Goal: Information Seeking & Learning: Learn about a topic

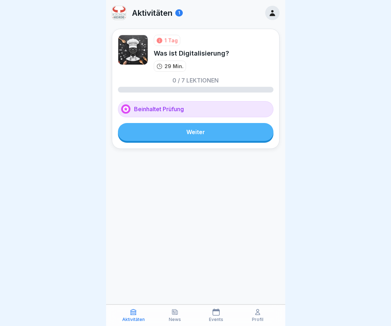
click at [217, 132] on link "Weiter" at bounding box center [196, 132] width 156 height 18
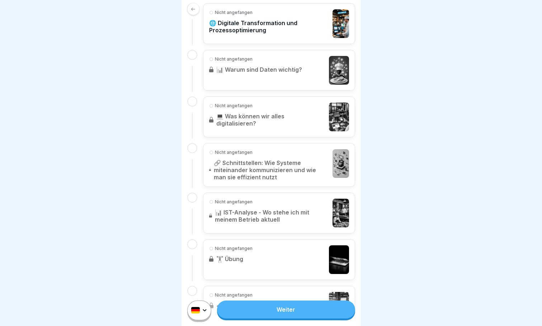
scroll to position [280, 0]
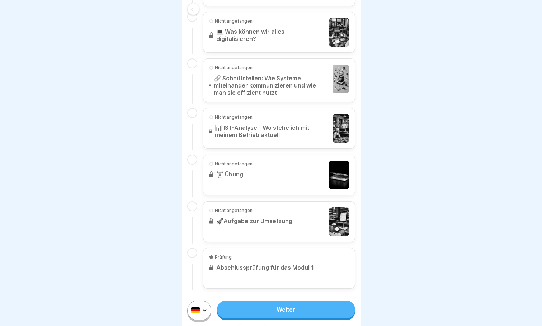
click at [423, 133] on div at bounding box center [271, 163] width 542 height 326
click at [293, 319] on link "Weiter" at bounding box center [286, 310] width 138 height 18
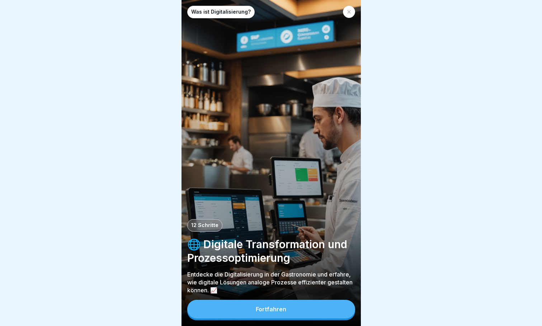
scroll to position [5, 0]
click at [275, 308] on div "Fortfahren" at bounding box center [271, 309] width 31 height 6
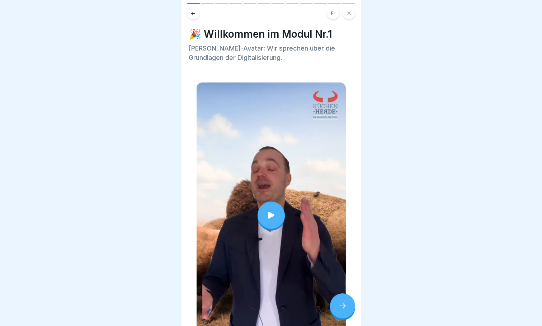
click at [270, 210] on icon at bounding box center [271, 215] width 10 height 10
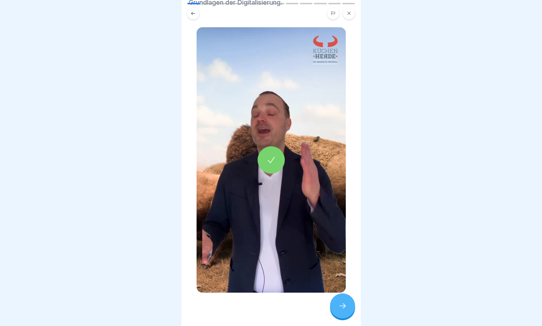
click at [346, 309] on icon at bounding box center [342, 306] width 9 height 9
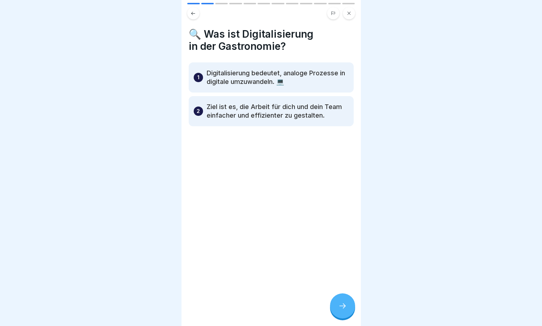
click at [344, 308] on icon at bounding box center [342, 306] width 9 height 9
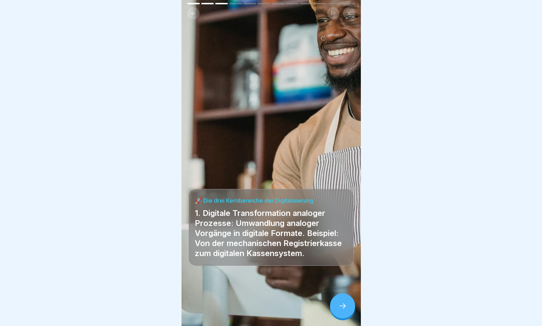
click at [345, 309] on icon at bounding box center [342, 306] width 9 height 9
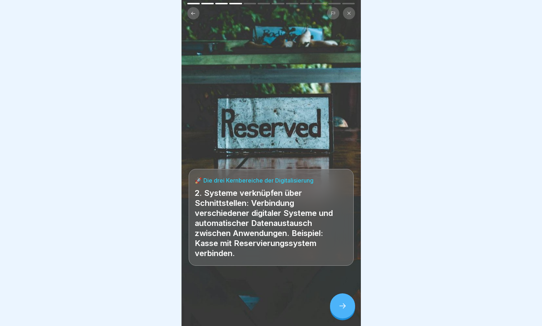
click at [346, 304] on icon at bounding box center [342, 306] width 9 height 9
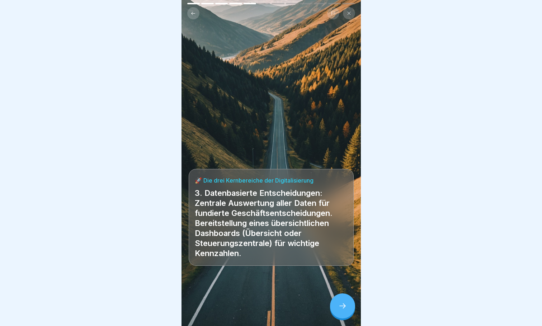
click at [345, 302] on div at bounding box center [342, 306] width 25 height 25
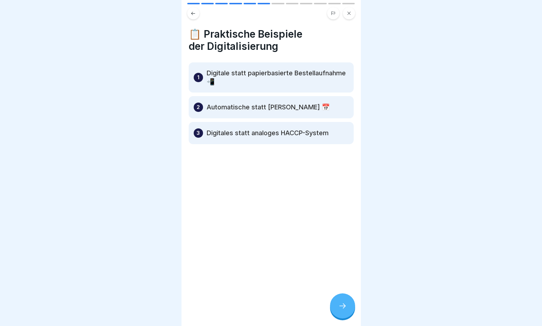
click at [342, 304] on icon at bounding box center [342, 306] width 9 height 9
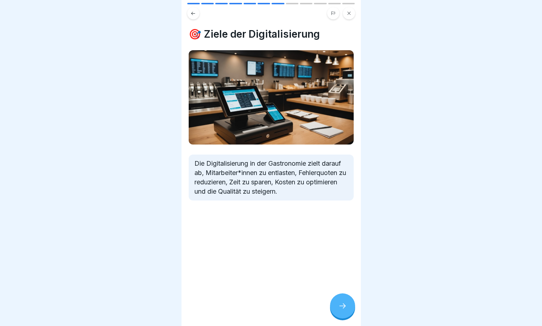
click at [343, 304] on icon at bounding box center [342, 306] width 9 height 9
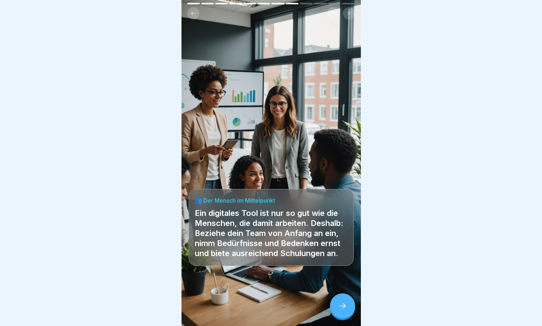
click at [343, 304] on icon at bounding box center [342, 306] width 9 height 9
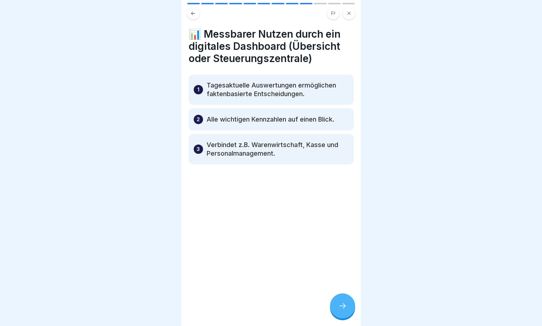
click at [343, 305] on icon at bounding box center [342, 306] width 9 height 9
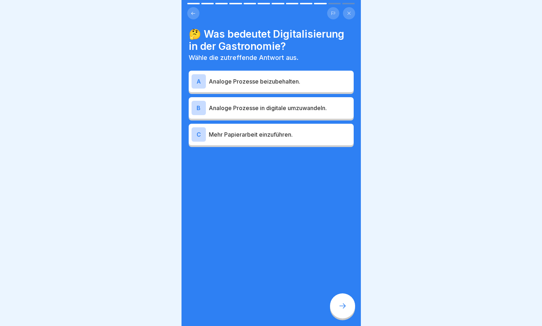
click at [252, 104] on p "Analoge Prozesse in digitale umzuwandeln." at bounding box center [280, 108] width 142 height 9
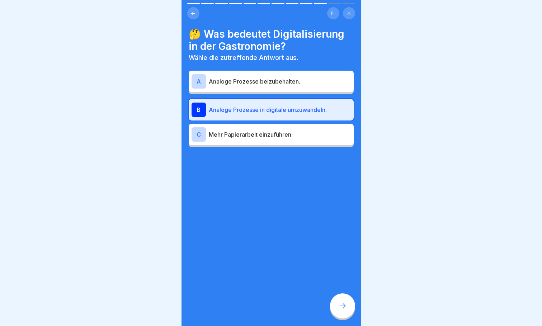
click at [343, 310] on icon at bounding box center [342, 306] width 9 height 9
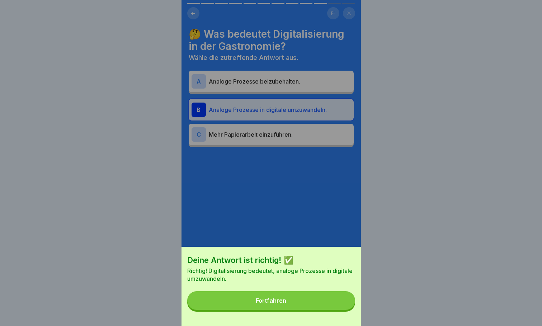
click at [274, 304] on div "Fortfahren" at bounding box center [271, 300] width 31 height 6
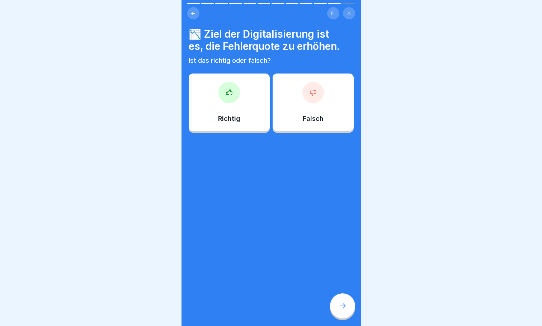
click at [229, 90] on icon at bounding box center [229, 92] width 7 height 7
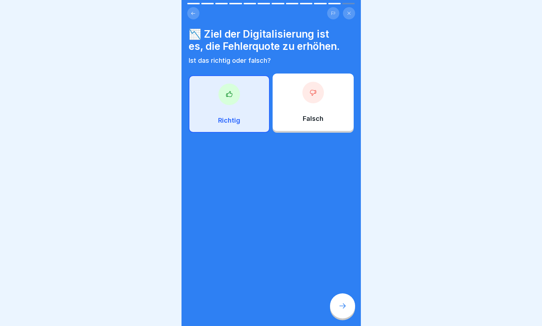
click at [343, 307] on icon at bounding box center [342, 306] width 9 height 9
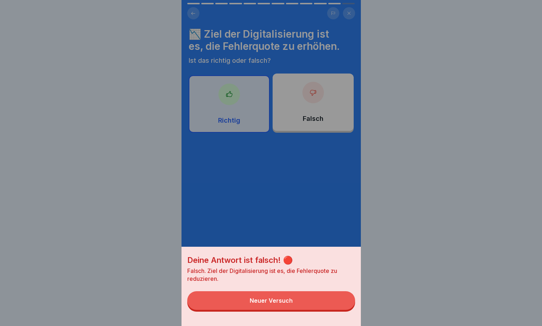
click at [292, 302] on button "Neuer Versuch" at bounding box center [271, 300] width 168 height 19
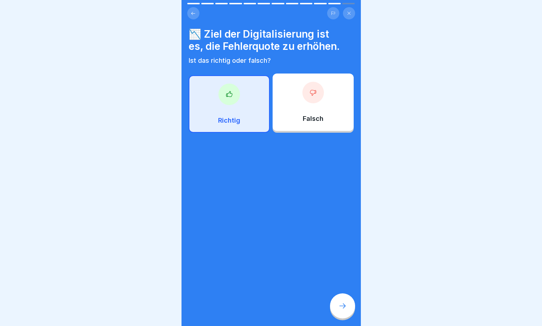
click at [310, 92] on div at bounding box center [314, 93] width 22 height 22
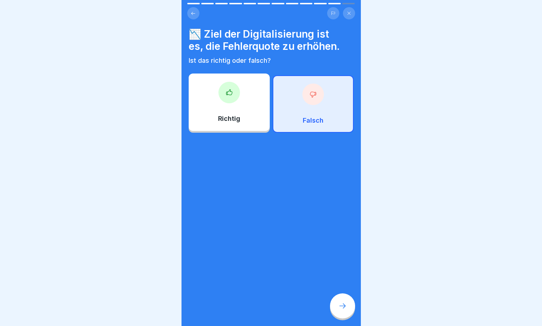
click at [342, 308] on icon at bounding box center [342, 306] width 9 height 9
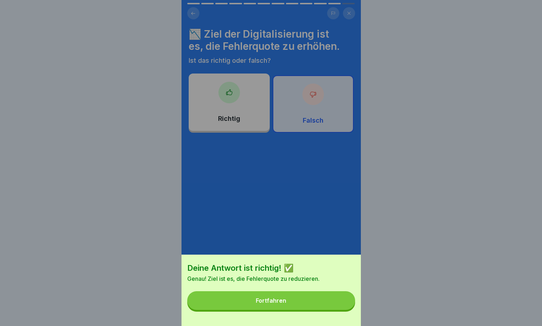
click at [290, 309] on button "Fortfahren" at bounding box center [271, 300] width 168 height 19
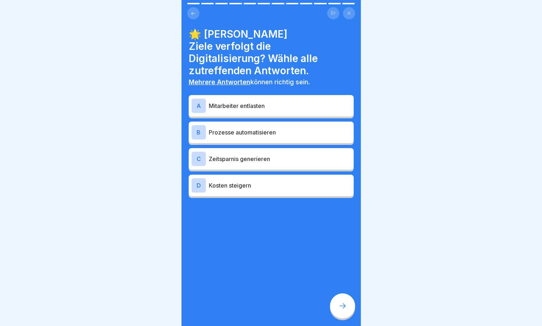
click at [248, 102] on p "Mitarbeiter entlasten" at bounding box center [280, 106] width 142 height 9
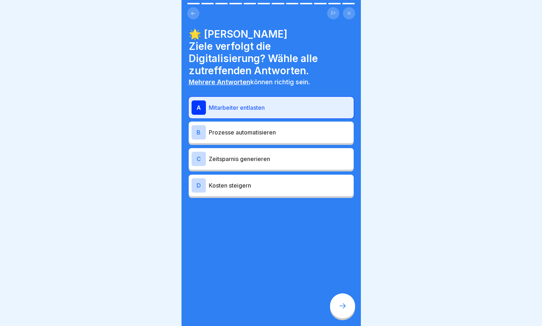
click at [245, 128] on p "Prozesse automatisieren" at bounding box center [280, 132] width 142 height 9
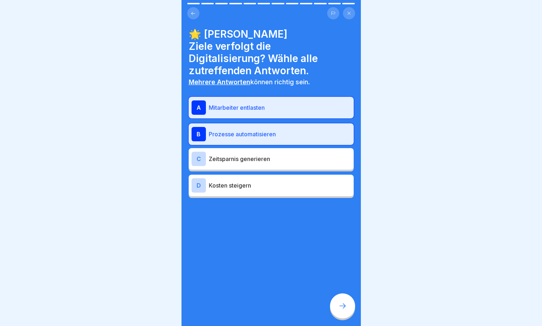
click at [242, 152] on div "C Zeitsparnis generieren" at bounding box center [271, 159] width 159 height 14
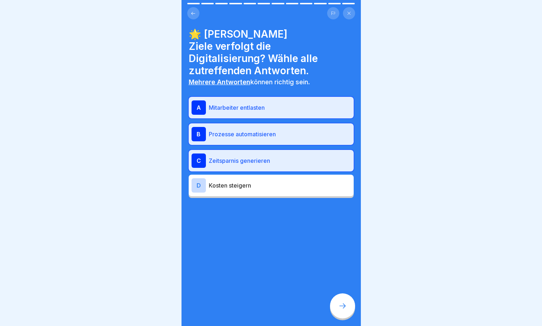
click at [341, 303] on icon at bounding box center [342, 306] width 9 height 9
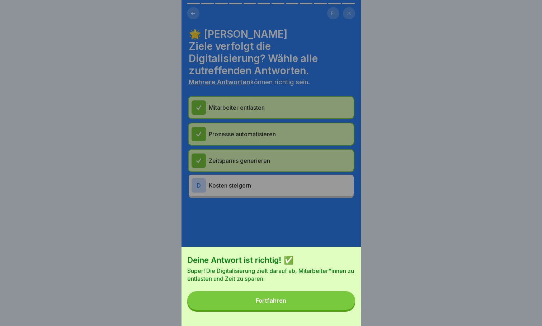
click at [288, 310] on button "Fortfahren" at bounding box center [271, 300] width 168 height 19
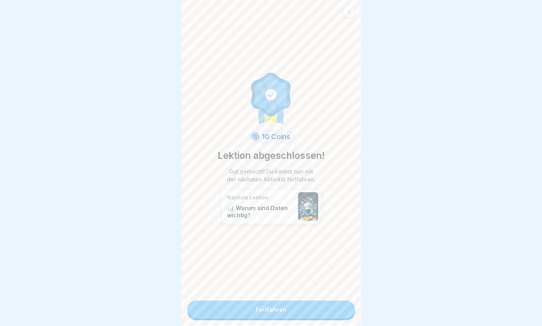
click at [276, 306] on link "Fortfahren" at bounding box center [271, 310] width 168 height 18
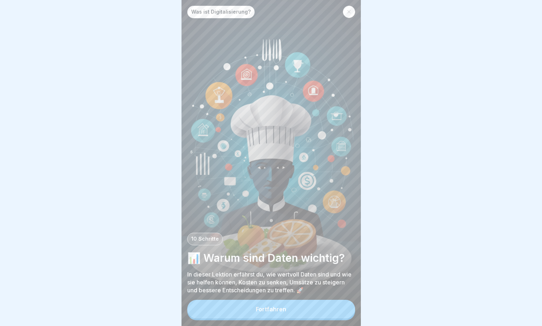
click at [285, 313] on div "Fortfahren" at bounding box center [271, 309] width 31 height 6
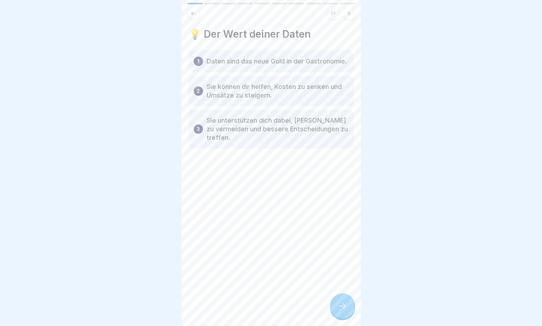
click at [340, 306] on div at bounding box center [342, 306] width 25 height 25
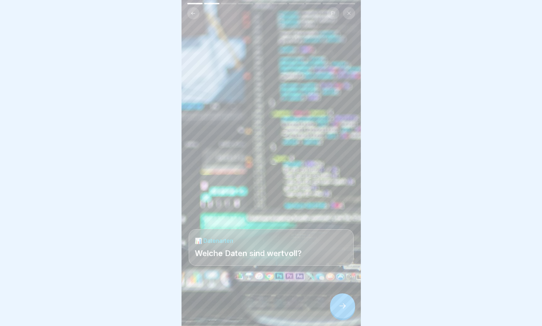
click at [339, 306] on div at bounding box center [342, 306] width 25 height 25
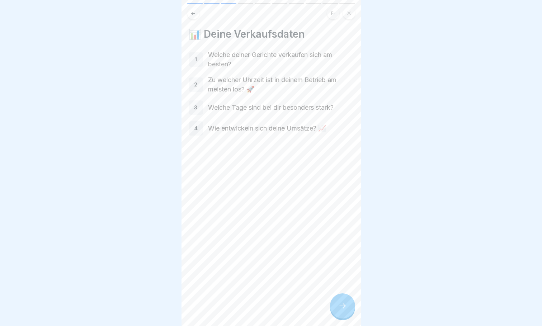
click at [339, 310] on icon at bounding box center [342, 306] width 9 height 9
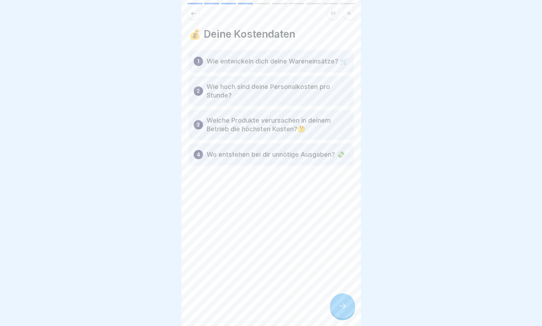
click at [343, 310] on icon at bounding box center [342, 306] width 9 height 9
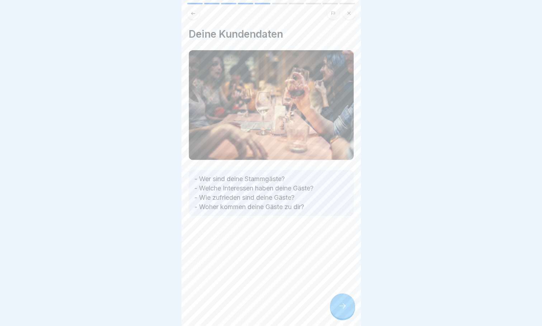
click at [340, 310] on icon at bounding box center [342, 306] width 9 height 9
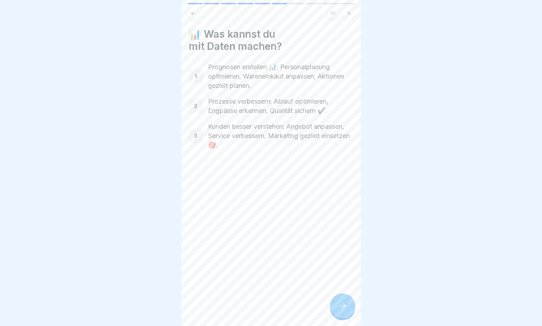
click at [339, 310] on icon at bounding box center [342, 306] width 9 height 9
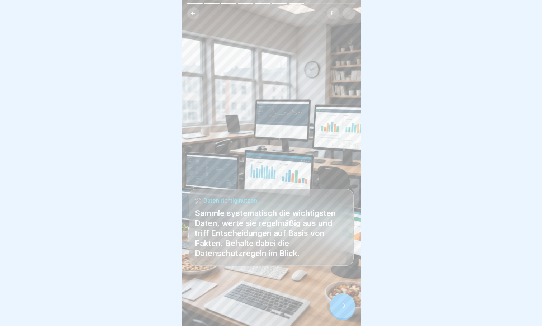
click at [346, 310] on icon at bounding box center [342, 306] width 9 height 9
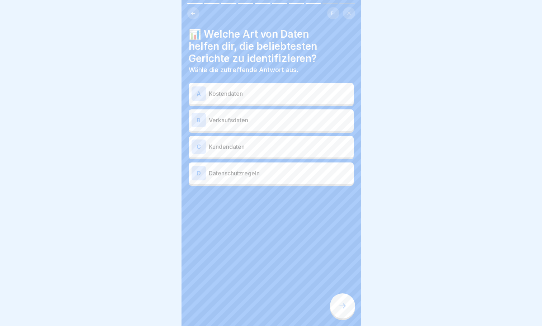
click at [248, 121] on p "Verkaufsdaten" at bounding box center [280, 120] width 142 height 9
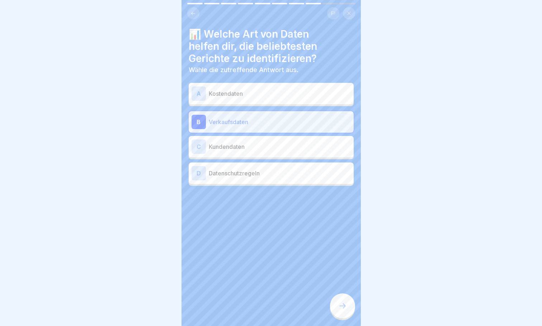
click at [346, 310] on icon at bounding box center [342, 306] width 9 height 9
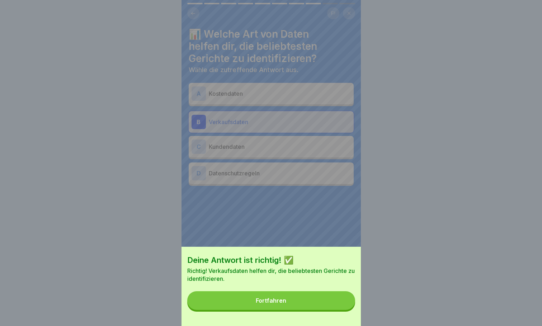
click at [296, 308] on button "Fortfahren" at bounding box center [271, 300] width 168 height 19
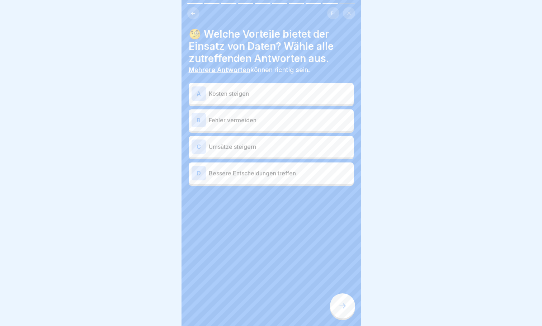
click at [239, 145] on p "Umsätze steigern" at bounding box center [280, 146] width 142 height 9
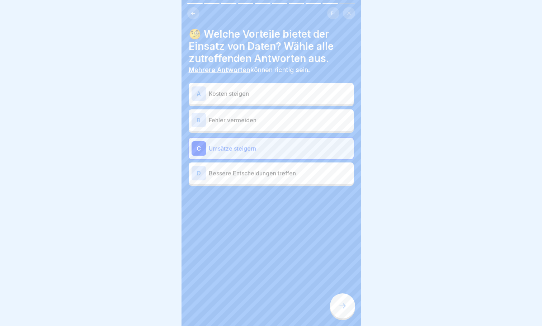
click at [231, 175] on p "Bessere Entscheidungen treffen" at bounding box center [280, 173] width 142 height 9
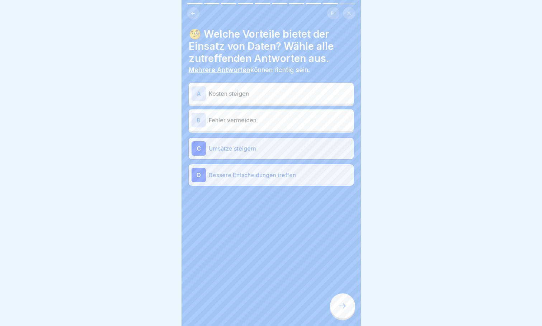
click at [343, 310] on icon at bounding box center [342, 306] width 9 height 9
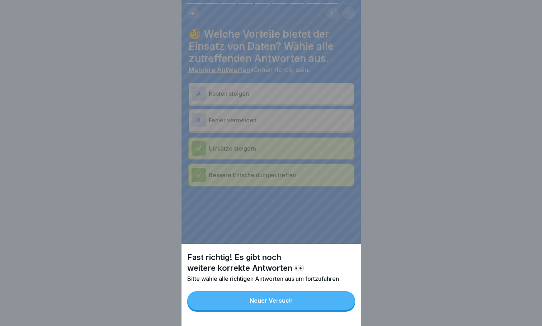
click at [285, 304] on div "Neuer Versuch" at bounding box center [271, 300] width 43 height 6
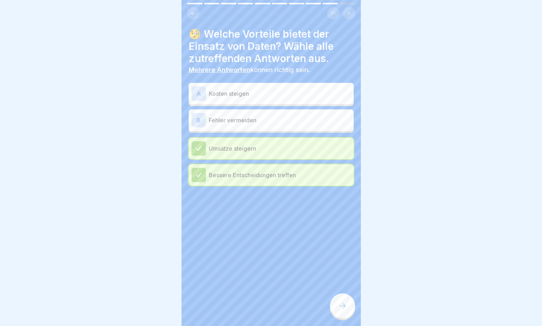
click at [244, 121] on p "Fehler vermeiden" at bounding box center [280, 120] width 142 height 9
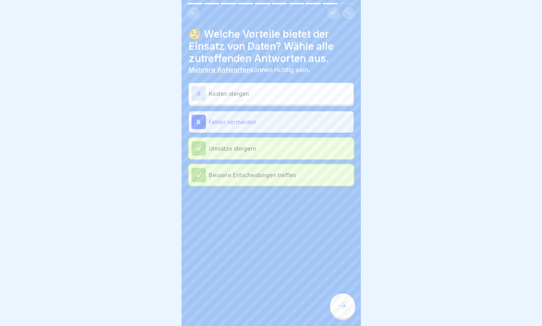
click at [339, 310] on icon at bounding box center [342, 306] width 9 height 9
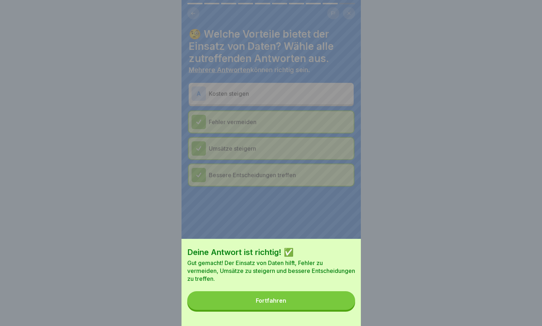
click at [295, 310] on button "Fortfahren" at bounding box center [271, 300] width 168 height 19
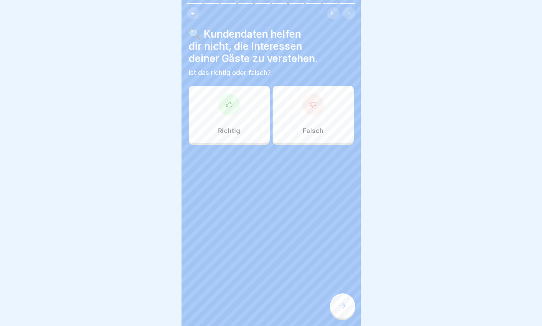
click at [320, 107] on div "Falsch" at bounding box center [313, 114] width 81 height 57
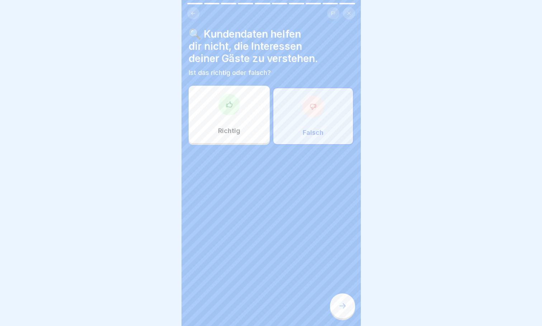
click at [348, 315] on div at bounding box center [342, 306] width 25 height 25
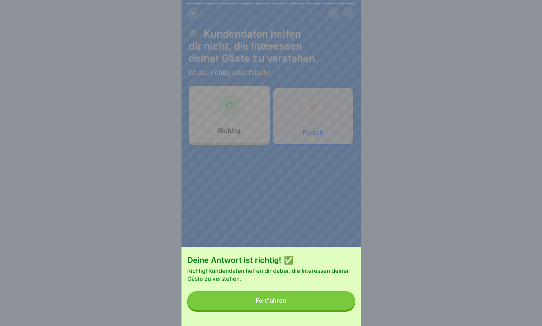
click at [291, 304] on button "Fortfahren" at bounding box center [271, 300] width 168 height 19
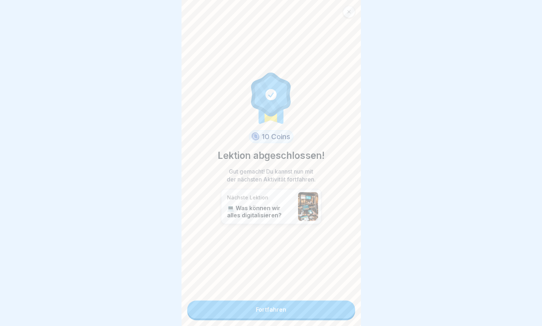
click at [287, 310] on link "Fortfahren" at bounding box center [271, 310] width 168 height 18
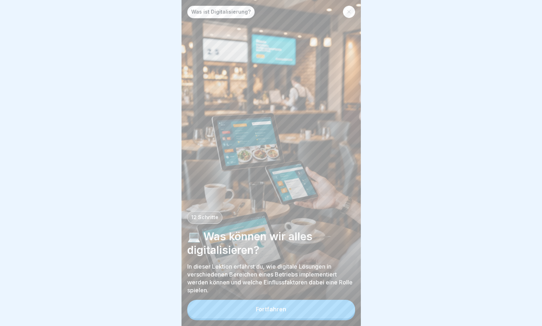
click at [281, 313] on div "Fortfahren" at bounding box center [271, 309] width 31 height 6
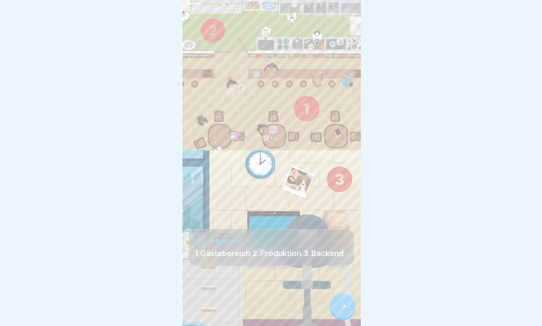
click at [194, 3] on div at bounding box center [193, 3] width 13 height 1
click at [345, 302] on div at bounding box center [342, 306] width 25 height 25
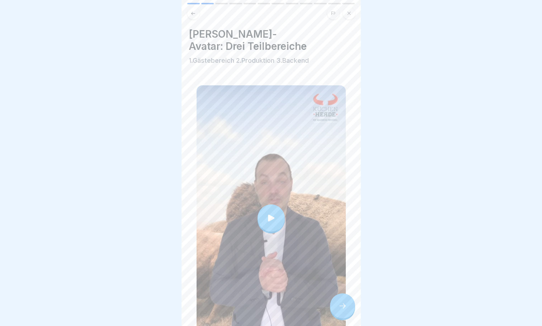
click at [268, 215] on icon at bounding box center [271, 218] width 6 height 7
click at [346, 309] on icon at bounding box center [342, 306] width 9 height 9
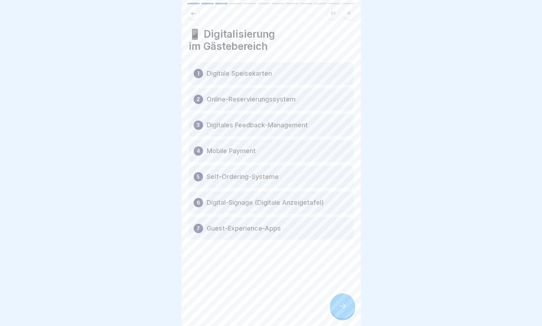
click at [347, 310] on div at bounding box center [342, 306] width 25 height 25
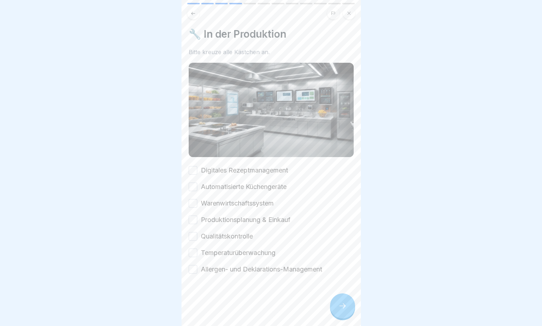
click at [196, 166] on button "Digitales Rezeptmanagement" at bounding box center [193, 170] width 9 height 9
click at [196, 183] on div "Digitales Rezeptmanagement Automatisierte Küchengeräte Warenwirtschaftssystem P…" at bounding box center [271, 220] width 165 height 108
click at [193, 183] on button "Automatisierte Küchengeräte" at bounding box center [193, 187] width 9 height 9
click at [193, 199] on button "Warenwirtschaftssystem" at bounding box center [193, 203] width 9 height 9
click at [193, 216] on button "Produktionsplanung & Einkauf" at bounding box center [193, 220] width 9 height 9
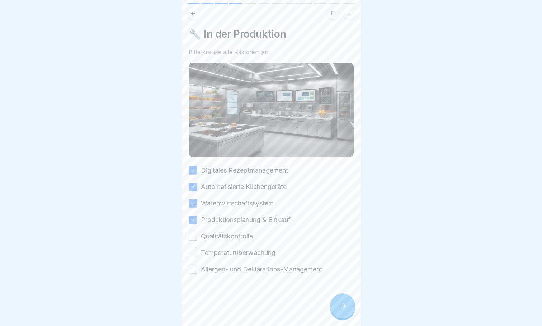
click at [192, 232] on button "Qualitätskontrolle" at bounding box center [193, 236] width 9 height 9
click at [196, 249] on div "Temperaturüberwachung" at bounding box center [232, 252] width 87 height 9
click at [191, 249] on button "Temperaturüberwachung" at bounding box center [193, 253] width 9 height 9
click at [194, 265] on button "Allergen- und Deklarations-Management" at bounding box center [193, 269] width 9 height 9
click at [342, 309] on icon at bounding box center [342, 306] width 9 height 9
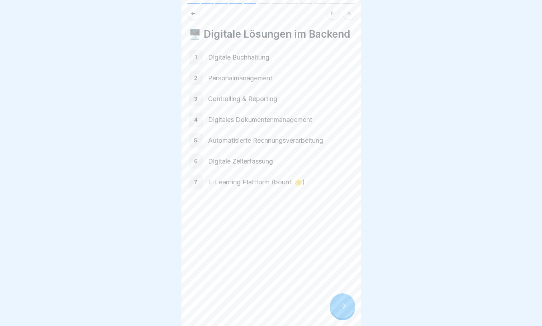
click at [345, 313] on div at bounding box center [342, 306] width 25 height 25
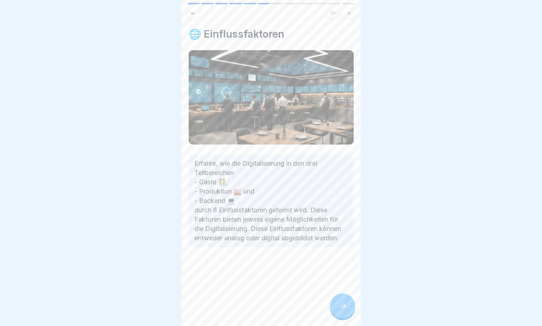
click at [340, 311] on div at bounding box center [342, 306] width 25 height 25
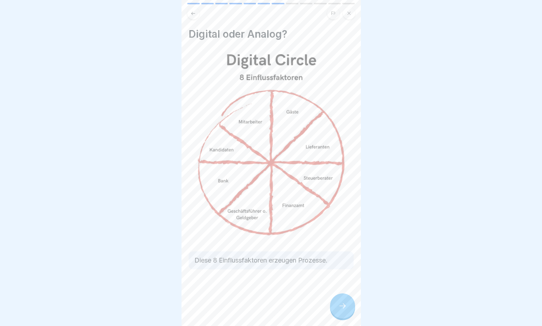
click at [340, 312] on div at bounding box center [342, 306] width 25 height 25
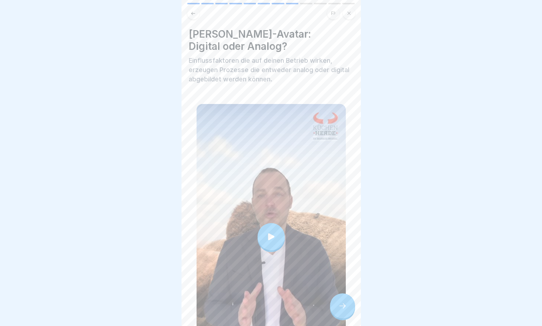
click at [269, 232] on icon at bounding box center [271, 237] width 10 height 10
click at [345, 305] on icon at bounding box center [342, 306] width 9 height 9
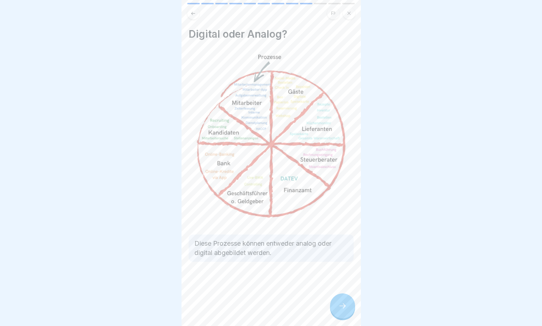
click at [342, 311] on div at bounding box center [342, 306] width 25 height 25
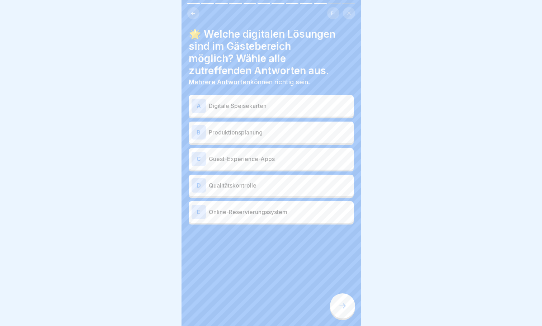
click at [242, 102] on p "Digitale Speisekarten" at bounding box center [280, 106] width 142 height 9
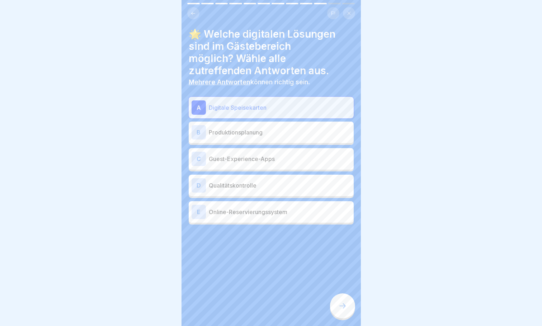
click at [245, 155] on p "Guest-Experience-Apps" at bounding box center [280, 159] width 142 height 9
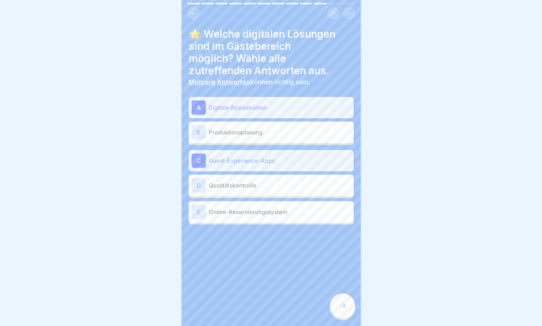
click at [250, 208] on p "Online-Reservierungssystem" at bounding box center [280, 212] width 142 height 9
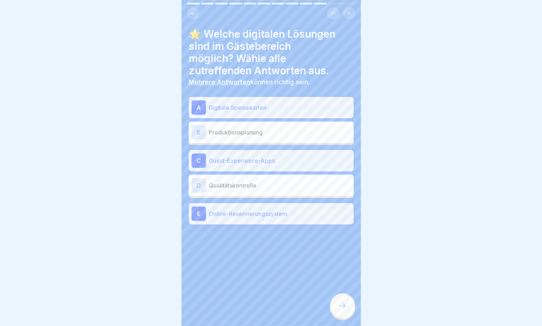
click at [342, 306] on icon at bounding box center [342, 306] width 9 height 9
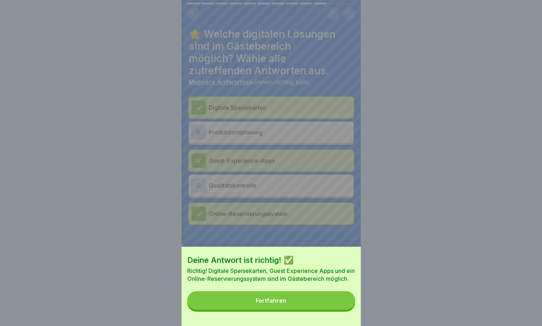
click at [298, 306] on button "Fortfahren" at bounding box center [271, 300] width 168 height 19
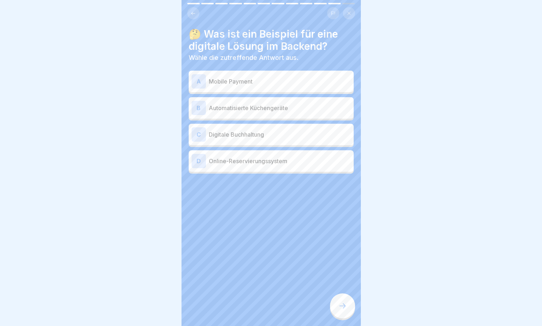
click at [266, 130] on p "Digitale Buchhaltung" at bounding box center [280, 134] width 142 height 9
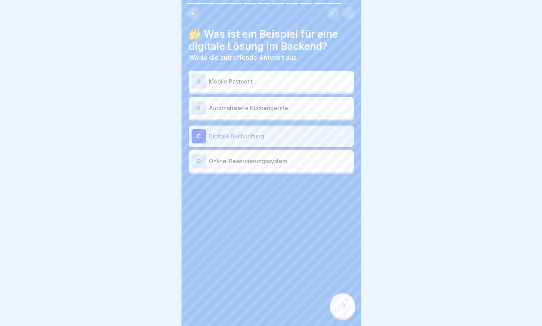
click at [264, 157] on p "Online-Reservierungssystem" at bounding box center [280, 161] width 142 height 9
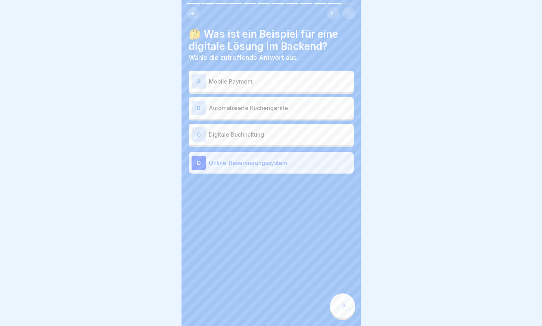
click at [254, 133] on p "Digitale Buchhaltung" at bounding box center [280, 134] width 142 height 9
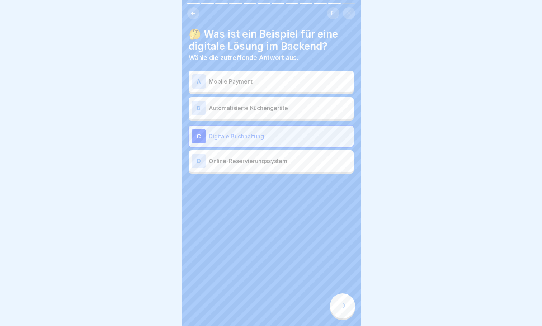
click at [341, 304] on icon at bounding box center [342, 306] width 9 height 9
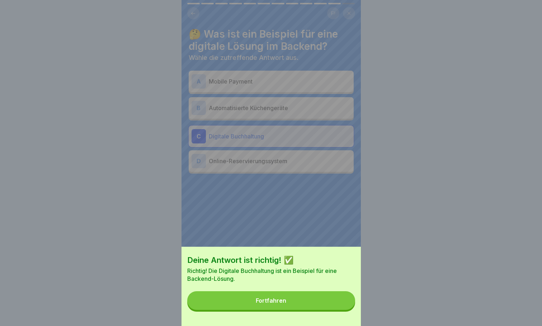
click at [294, 307] on button "Fortfahren" at bounding box center [271, 300] width 168 height 19
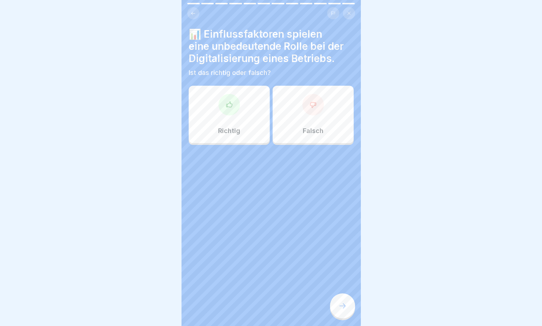
click at [311, 103] on div at bounding box center [314, 105] width 22 height 22
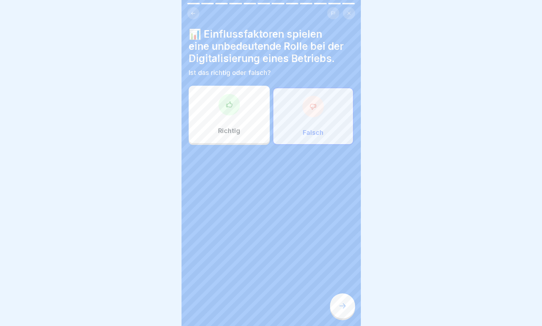
click at [341, 312] on div at bounding box center [342, 306] width 25 height 25
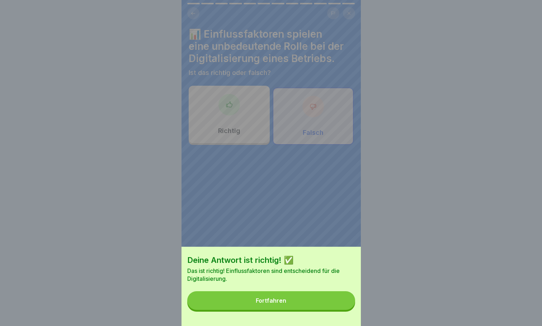
click at [306, 308] on button "Fortfahren" at bounding box center [271, 300] width 168 height 19
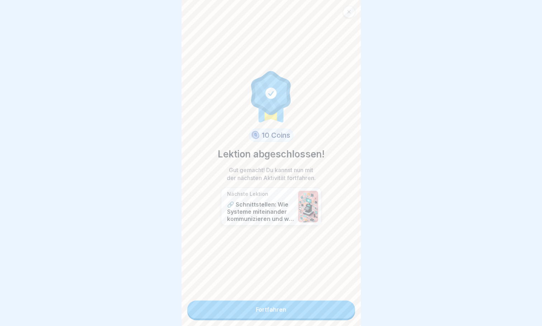
click at [306, 308] on link "Fortfahren" at bounding box center [271, 310] width 168 height 18
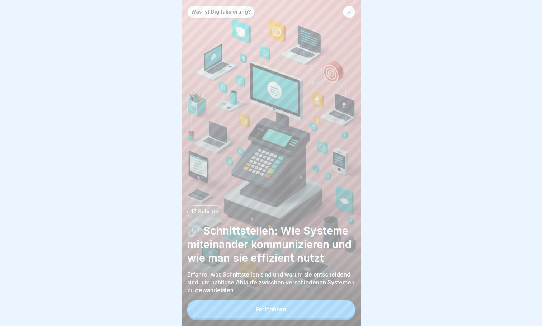
click at [277, 319] on button "Fortfahren" at bounding box center [271, 309] width 168 height 19
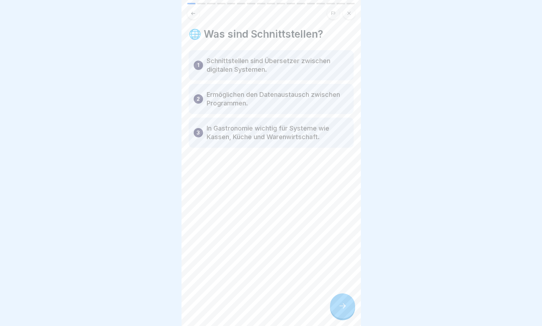
click at [344, 306] on div at bounding box center [342, 306] width 25 height 25
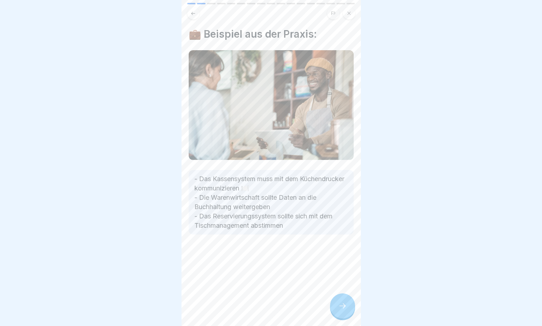
click at [344, 310] on icon at bounding box center [342, 306] width 9 height 9
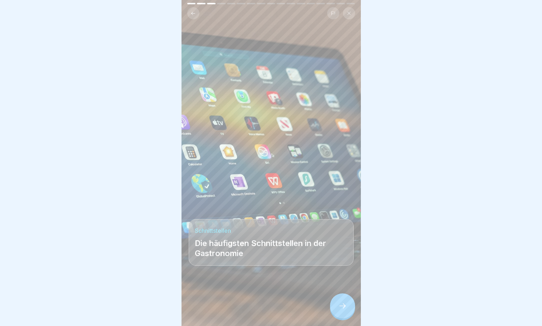
click at [343, 310] on icon at bounding box center [342, 306] width 9 height 9
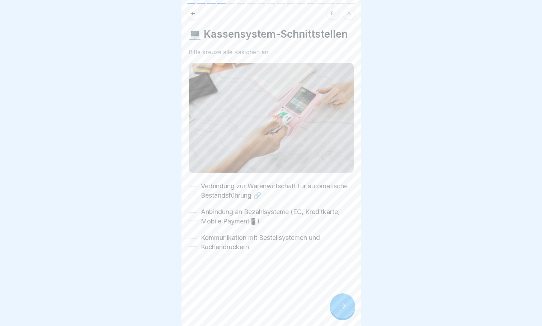
click at [193, 191] on button "Verbindung zur Warenwirtschaft für automatische Bestandsführung 🔗" at bounding box center [193, 191] width 9 height 9
click at [193, 215] on button "Anbindung an Bezahlsysteme (EC, Kreditkarte, Mobile Payment📱)" at bounding box center [193, 216] width 9 height 9
click at [194, 239] on button "Kommunikation mit Bestellsystemen und Küchendruckern" at bounding box center [193, 242] width 9 height 9
click at [346, 310] on icon at bounding box center [342, 306] width 9 height 9
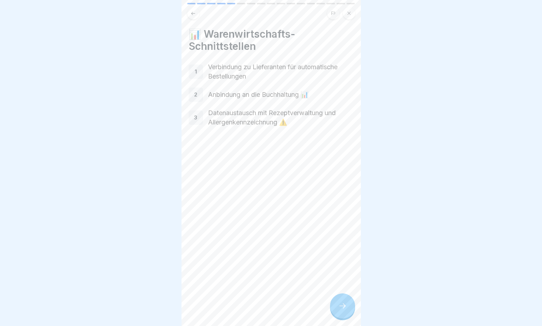
click at [346, 310] on icon at bounding box center [342, 306] width 9 height 9
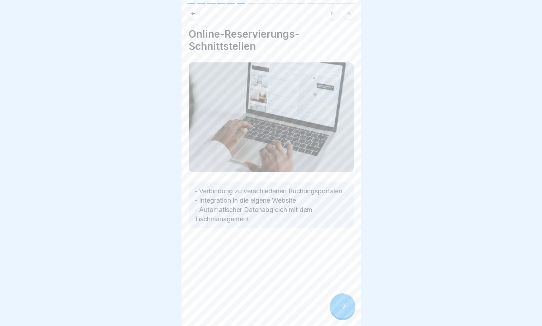
click at [346, 310] on icon at bounding box center [342, 306] width 9 height 9
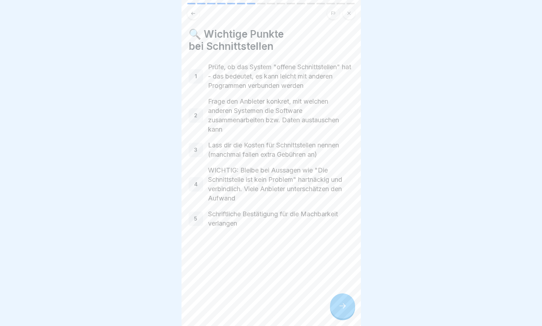
click at [351, 315] on div at bounding box center [342, 306] width 25 height 25
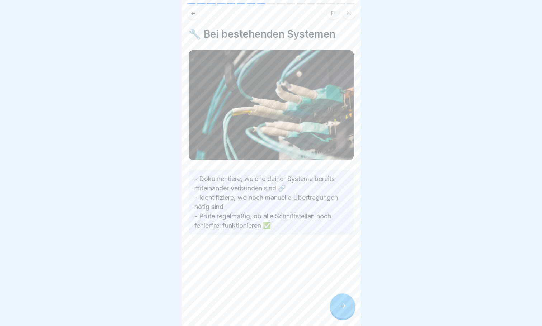
click at [346, 310] on icon at bounding box center [342, 306] width 9 height 9
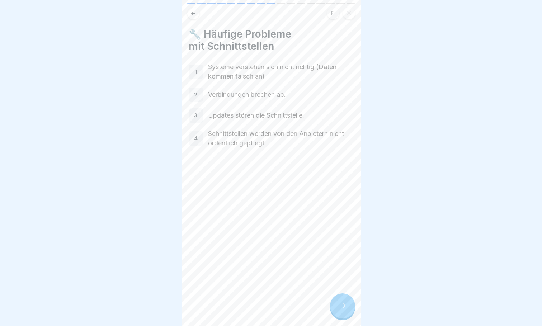
click at [346, 310] on icon at bounding box center [342, 306] width 9 height 9
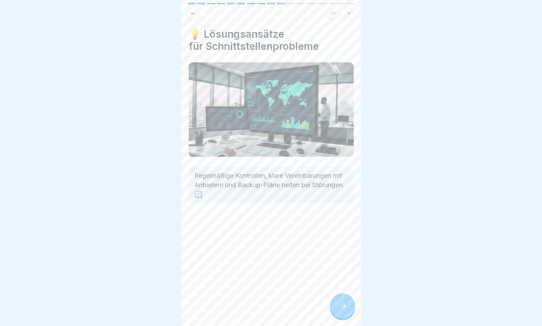
click at [346, 310] on icon at bounding box center [342, 306] width 9 height 9
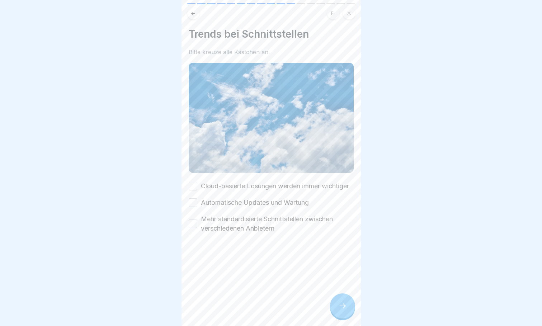
click at [194, 186] on button "Cloud-basierte Lösungen werden immer wichtiger" at bounding box center [193, 186] width 9 height 9
click at [189, 207] on button "Automatische Updates und Wartung" at bounding box center [193, 202] width 9 height 9
click at [190, 228] on button "Mehr standardisierte Schnittstellen zwischen verschiedenen Anbietern" at bounding box center [193, 224] width 9 height 9
click at [336, 315] on div at bounding box center [342, 306] width 25 height 25
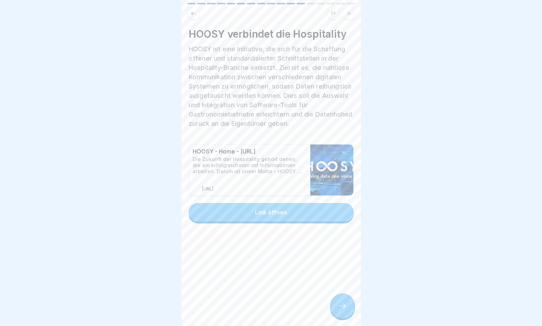
click at [344, 310] on icon at bounding box center [342, 306] width 9 height 9
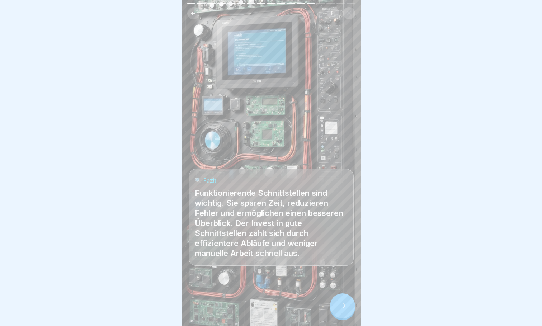
click at [344, 310] on icon at bounding box center [342, 306] width 9 height 9
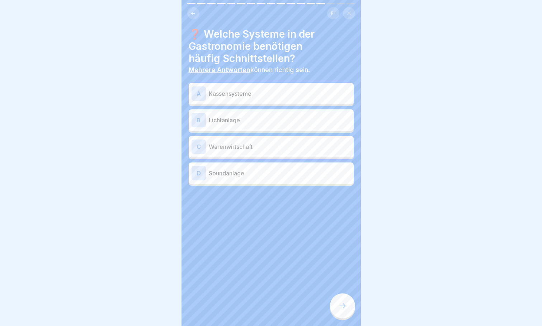
click at [214, 96] on p "Kassensysteme" at bounding box center [280, 93] width 142 height 9
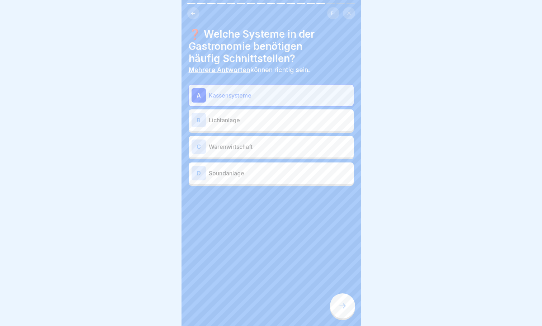
click at [203, 146] on div "C" at bounding box center [199, 147] width 14 height 14
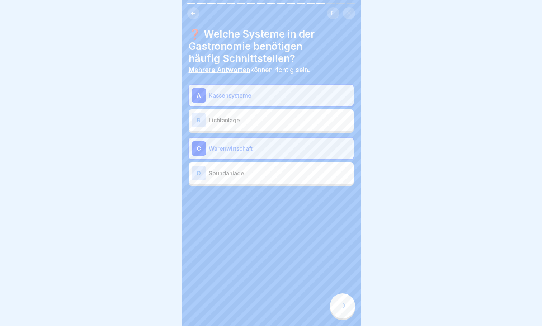
click at [341, 310] on icon at bounding box center [342, 306] width 9 height 9
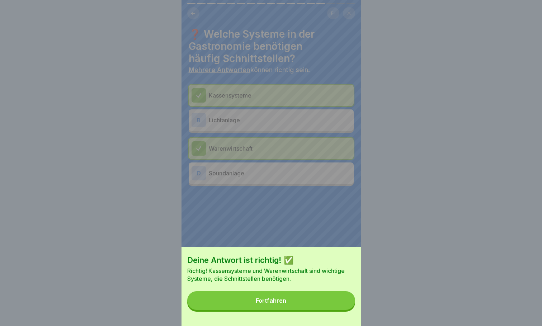
click at [292, 303] on button "Fortfahren" at bounding box center [271, 300] width 168 height 19
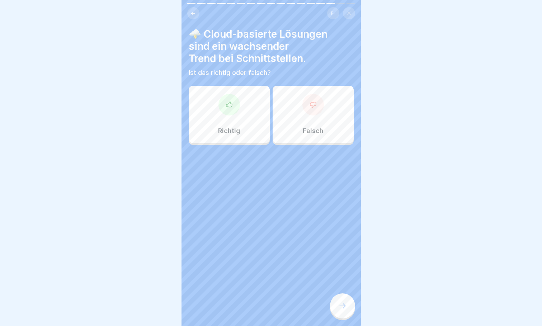
click at [226, 112] on div at bounding box center [230, 105] width 22 height 22
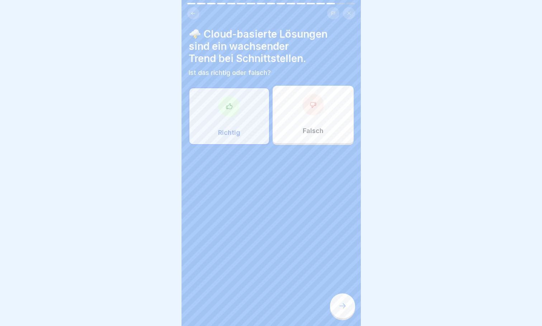
click at [345, 310] on icon at bounding box center [342, 306] width 9 height 9
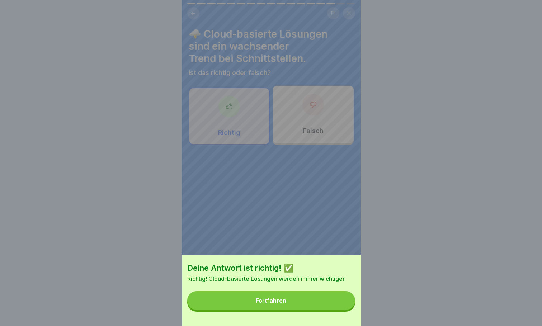
click at [286, 304] on div "Fortfahren" at bounding box center [271, 300] width 31 height 6
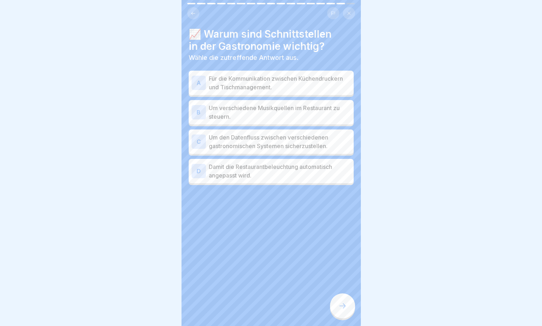
click at [236, 80] on p "Für die Kommunikation zwischen Küchendruckern und Tischmanagement." at bounding box center [280, 82] width 142 height 17
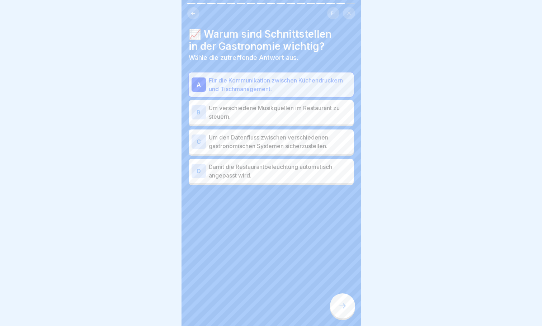
click at [245, 146] on p "Um den Datenfluss zwischen verschiedenen gastronomischen Systemen sicherzustell…" at bounding box center [280, 141] width 142 height 17
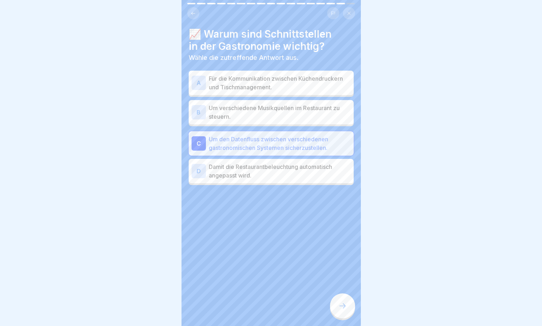
click at [350, 314] on div at bounding box center [342, 306] width 25 height 25
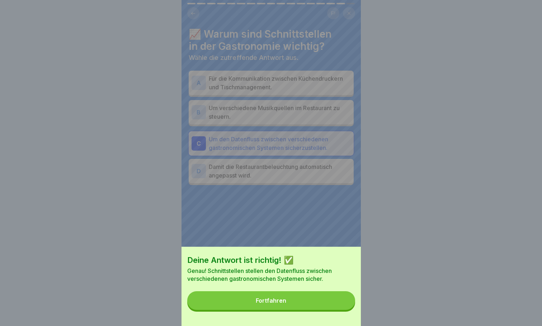
click at [290, 310] on button "Fortfahren" at bounding box center [271, 300] width 168 height 19
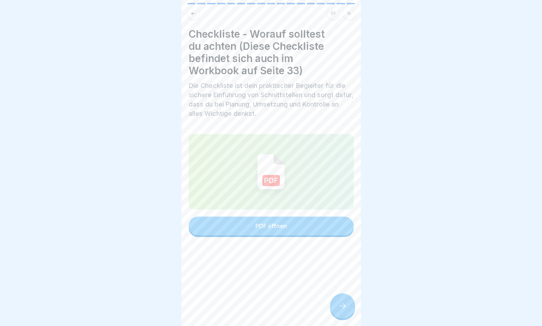
click at [346, 310] on icon at bounding box center [342, 306] width 9 height 9
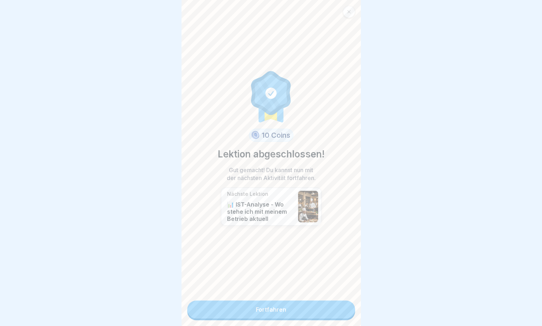
click at [280, 309] on link "Fortfahren" at bounding box center [271, 310] width 168 height 18
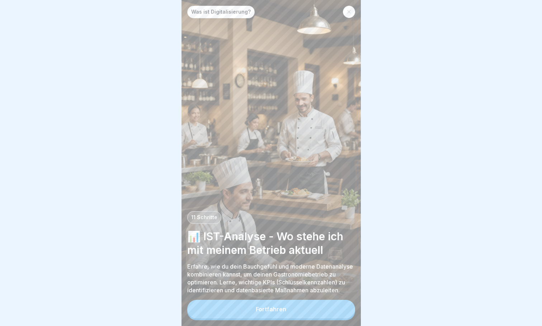
scroll to position [5, 0]
click at [290, 309] on button "Fortfahren" at bounding box center [271, 309] width 168 height 19
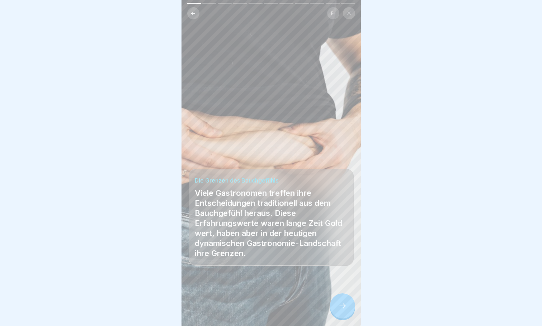
click at [345, 310] on icon at bounding box center [342, 306] width 9 height 9
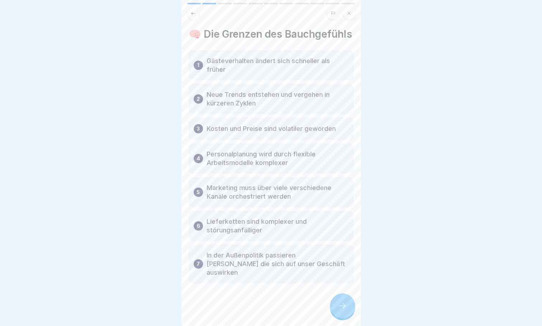
click at [339, 310] on icon at bounding box center [342, 306] width 9 height 9
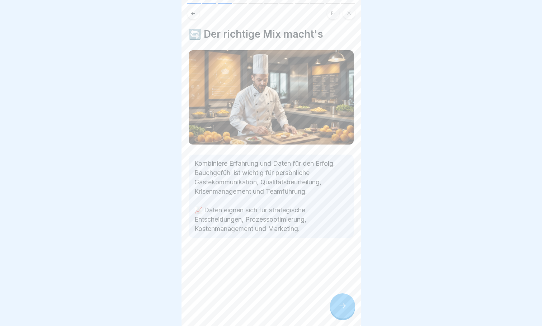
click at [337, 307] on div at bounding box center [342, 306] width 25 height 25
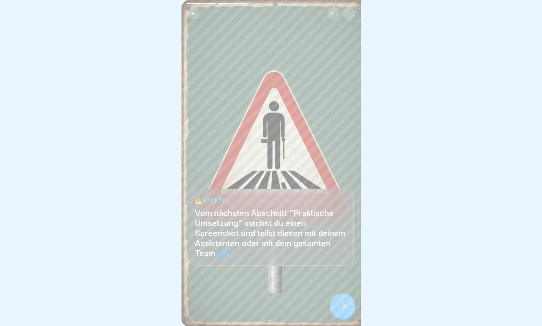
click at [343, 302] on div at bounding box center [342, 306] width 25 height 25
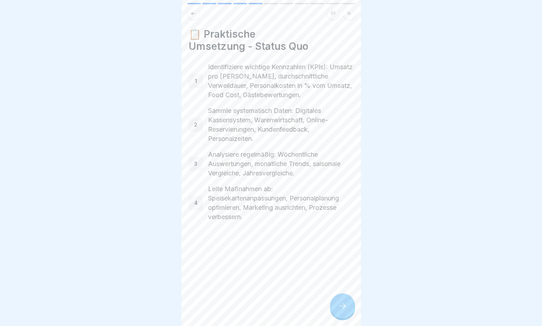
scroll to position [0, 0]
click at [194, 14] on icon at bounding box center [193, 13] width 5 height 5
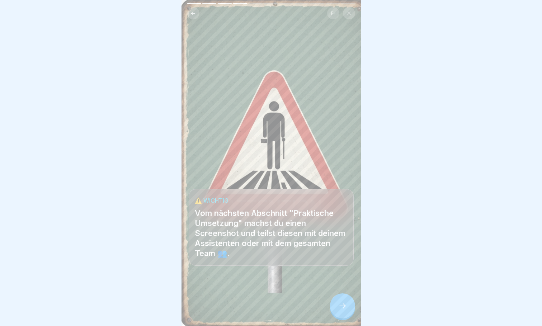
click at [343, 310] on icon at bounding box center [342, 306] width 9 height 9
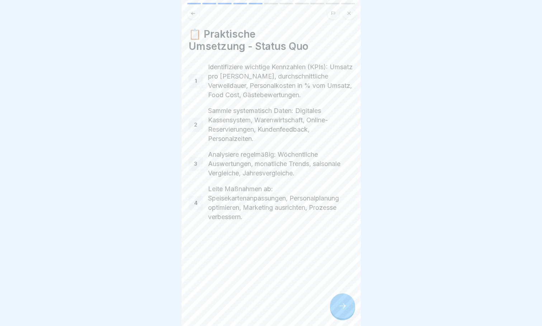
click at [341, 310] on icon at bounding box center [342, 306] width 9 height 9
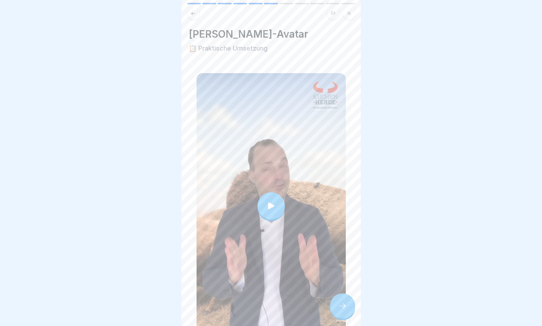
click at [262, 194] on div at bounding box center [271, 205] width 27 height 27
click at [350, 305] on div at bounding box center [342, 306] width 25 height 25
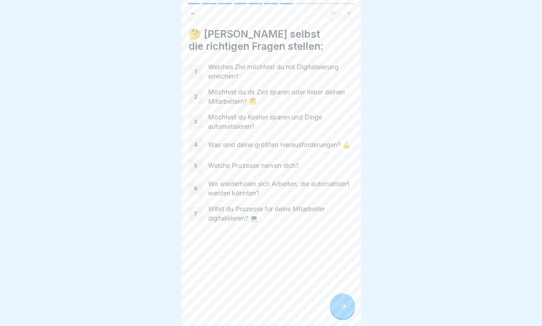
scroll to position [5, 0]
click at [342, 309] on icon at bounding box center [342, 306] width 9 height 9
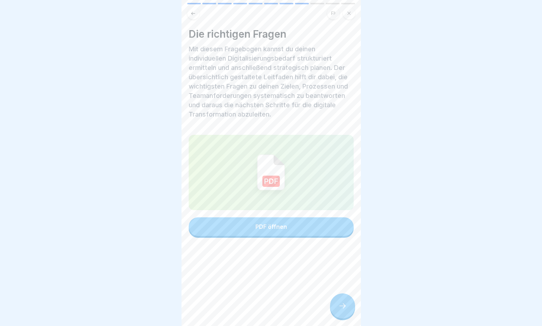
click at [279, 225] on button "PDF öffnen" at bounding box center [271, 226] width 165 height 19
click at [338, 303] on icon at bounding box center [342, 306] width 9 height 9
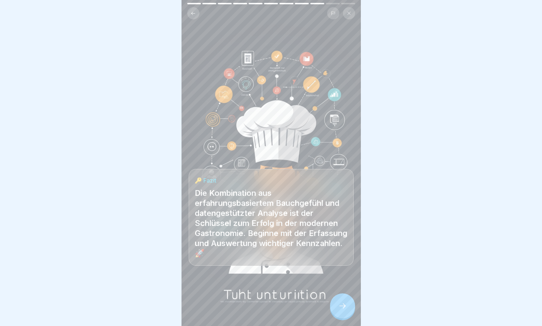
click at [342, 304] on icon at bounding box center [342, 306] width 9 height 9
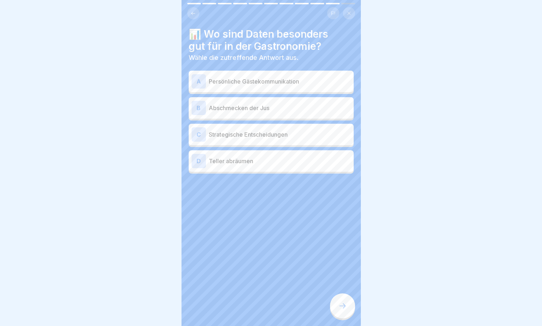
click at [232, 130] on p "Strategische Entscheidungen" at bounding box center [280, 134] width 142 height 9
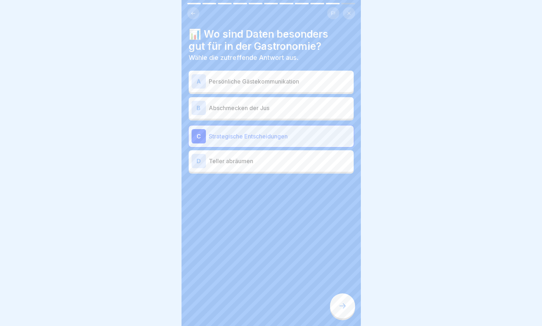
click at [234, 79] on p "Persönliche Gästekommunikation" at bounding box center [280, 81] width 142 height 9
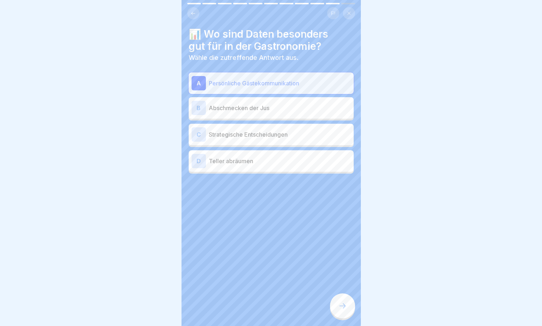
click at [239, 131] on p "Strategische Entscheidungen" at bounding box center [280, 134] width 142 height 9
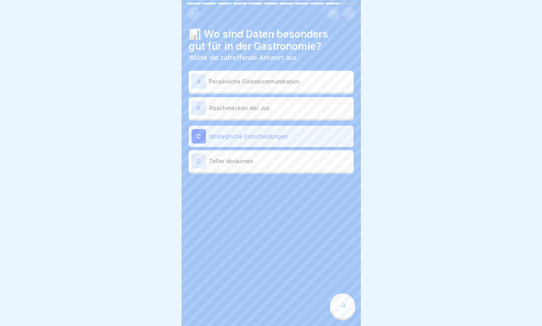
click at [349, 310] on div at bounding box center [342, 306] width 25 height 25
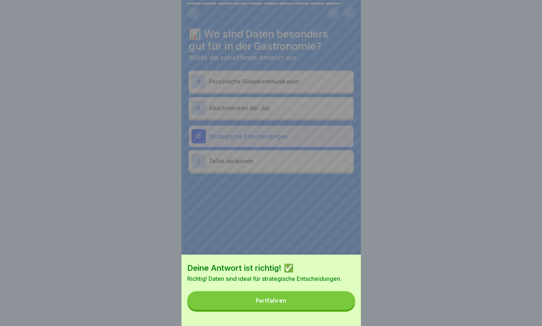
click at [284, 303] on button "Fortfahren" at bounding box center [271, 300] width 168 height 19
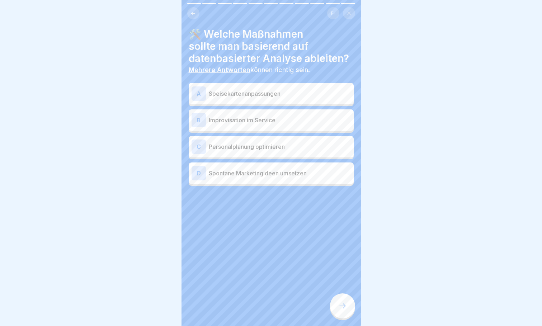
click at [235, 151] on p "Personalplanung optimieren" at bounding box center [280, 146] width 142 height 9
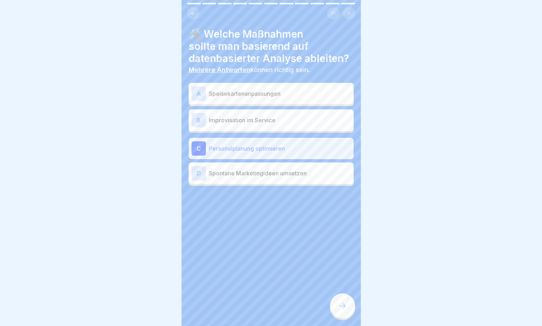
click at [346, 311] on div at bounding box center [342, 306] width 25 height 25
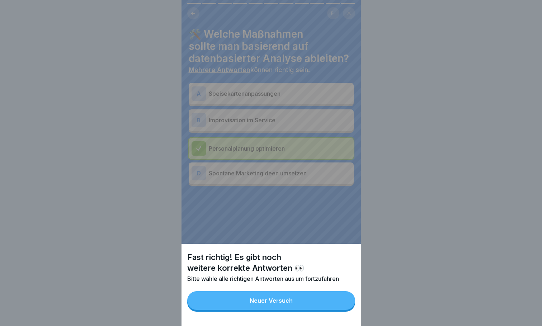
click at [286, 310] on button "Neuer Versuch" at bounding box center [271, 300] width 168 height 19
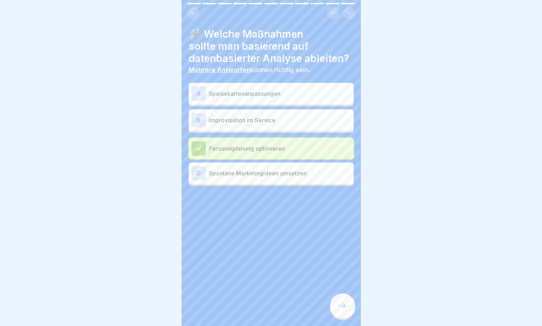
click at [252, 98] on p "Speisekartenanpassungen" at bounding box center [280, 93] width 142 height 9
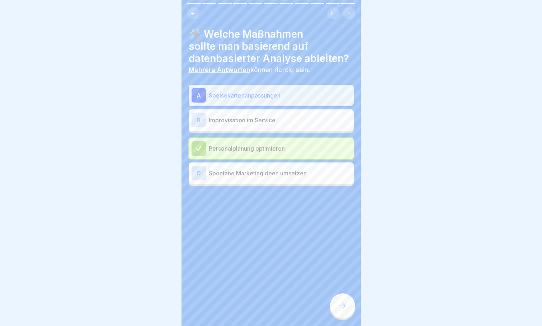
click at [343, 305] on icon at bounding box center [342, 306] width 9 height 9
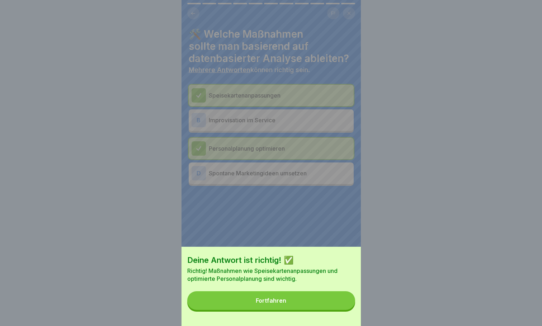
click at [298, 308] on button "Fortfahren" at bounding box center [271, 300] width 168 height 19
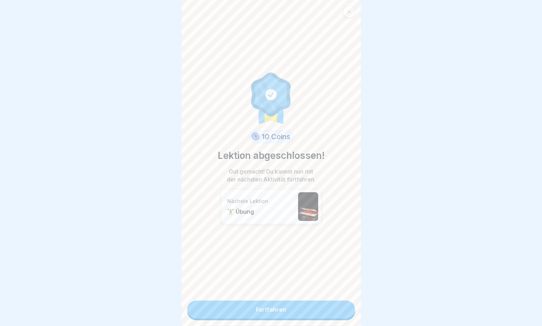
click at [285, 305] on link "Fortfahren" at bounding box center [271, 310] width 168 height 18
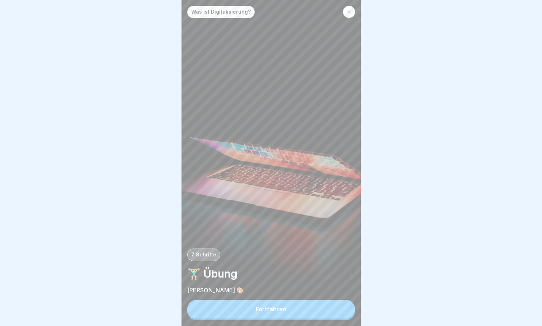
scroll to position [5, 0]
click at [278, 306] on button "Fortfahren" at bounding box center [271, 309] width 168 height 19
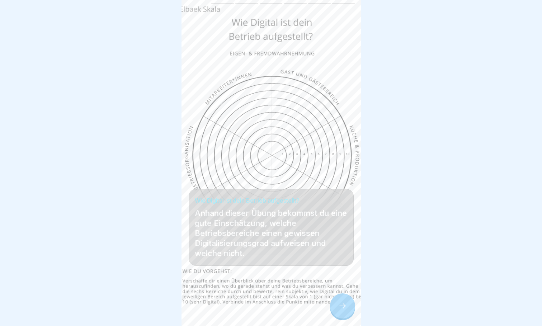
click at [344, 308] on icon at bounding box center [342, 306] width 9 height 9
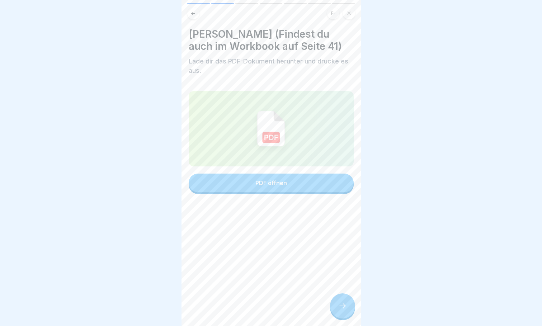
click at [264, 180] on div "PDF öffnen" at bounding box center [271, 183] width 32 height 6
click at [337, 304] on div at bounding box center [342, 306] width 25 height 25
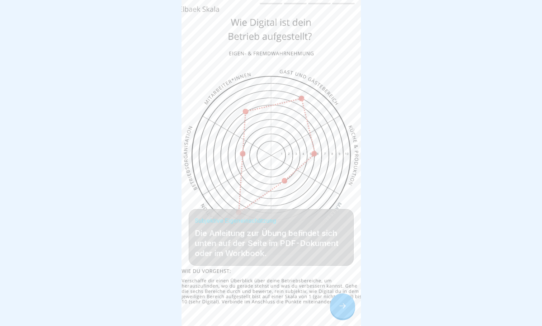
click at [343, 308] on icon at bounding box center [342, 306] width 9 height 9
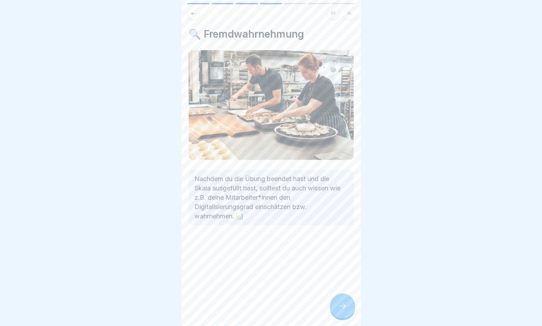
click at [343, 306] on icon at bounding box center [342, 306] width 9 height 9
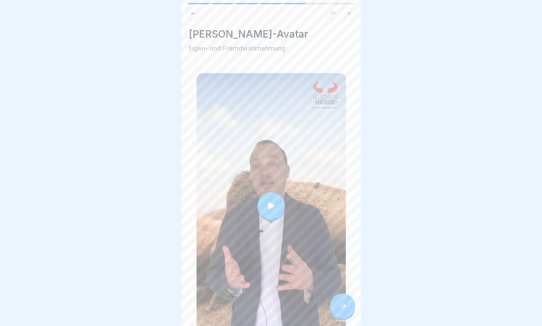
click at [277, 198] on div at bounding box center [271, 205] width 27 height 27
click at [343, 304] on icon at bounding box center [342, 306] width 9 height 9
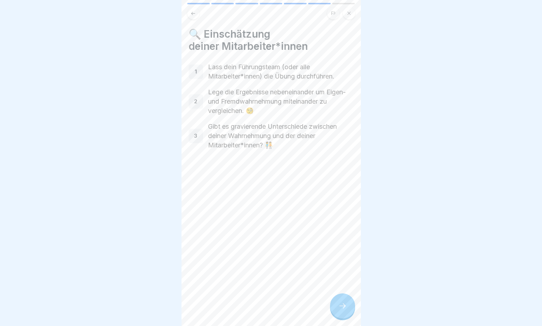
click at [344, 308] on icon at bounding box center [342, 306] width 9 height 9
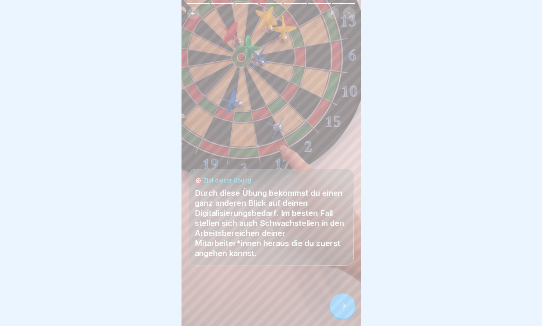
click at [341, 308] on icon at bounding box center [342, 306] width 9 height 9
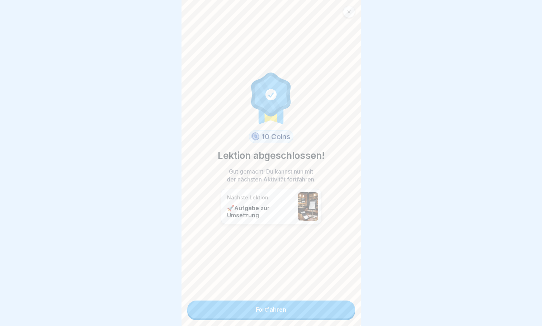
click at [298, 305] on link "Fortfahren" at bounding box center [271, 310] width 168 height 18
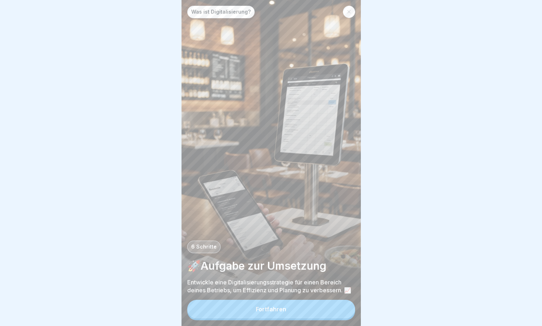
click at [291, 319] on button "Fortfahren" at bounding box center [271, 309] width 168 height 19
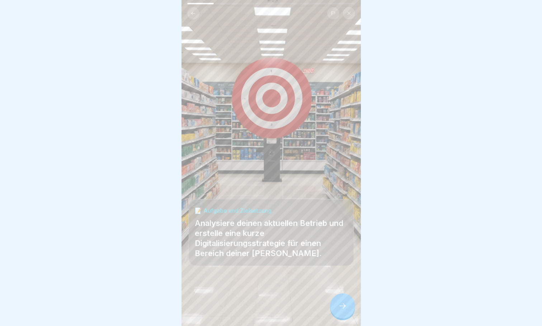
click at [347, 311] on div at bounding box center [342, 306] width 25 height 25
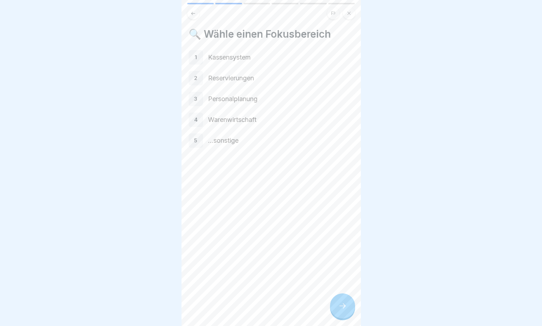
click at [197, 117] on p "4" at bounding box center [196, 120] width 4 height 6
click at [219, 115] on div "4 Warenwirtschaft" at bounding box center [271, 120] width 165 height 14
click at [344, 310] on icon at bounding box center [342, 306] width 9 height 9
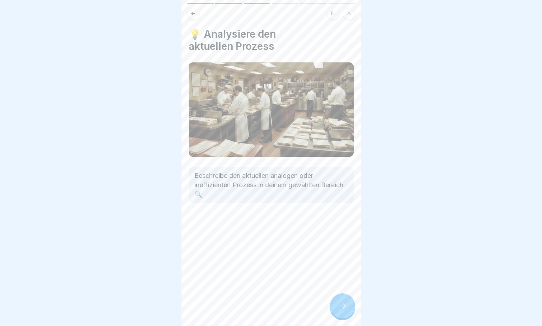
click at [343, 310] on icon at bounding box center [342, 306] width 9 height 9
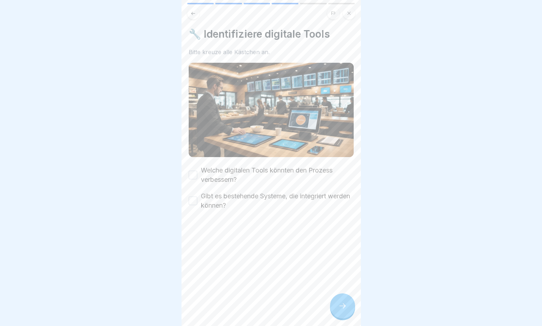
click at [191, 171] on button "Welche digitalen Tools könnten den Prozess verbessern?" at bounding box center [193, 175] width 9 height 9
click at [192, 198] on button "Gibt es bestehende Systeme, die integriert werden können?" at bounding box center [193, 201] width 9 height 9
click at [346, 318] on div at bounding box center [342, 306] width 25 height 25
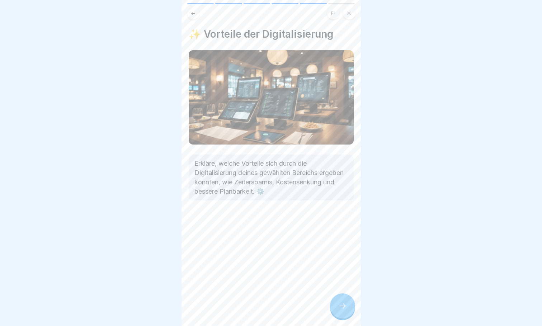
click at [348, 316] on div at bounding box center [342, 306] width 25 height 25
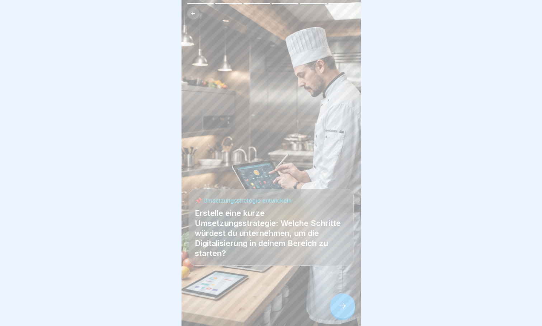
click at [348, 316] on div at bounding box center [342, 306] width 25 height 25
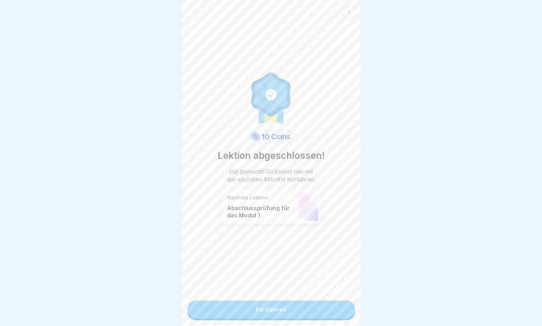
click at [279, 308] on link "Fortfahren" at bounding box center [271, 310] width 168 height 18
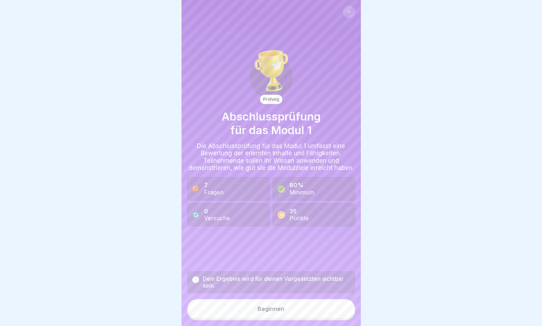
scroll to position [5, 0]
click at [267, 312] on div "Beginnen" at bounding box center [271, 309] width 27 height 6
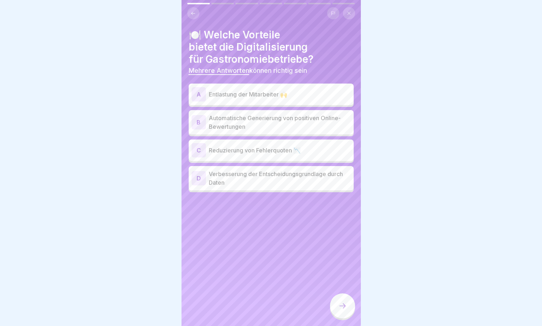
click at [208, 87] on div "A Entlastung der Mitarbeiter 🙌" at bounding box center [271, 94] width 159 height 14
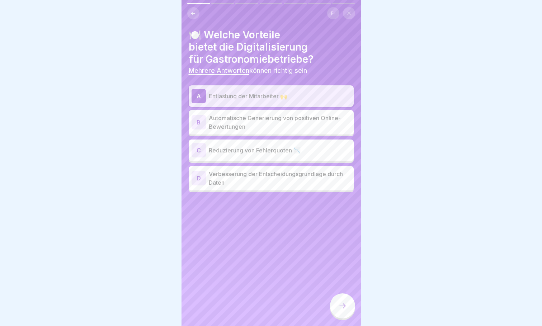
click at [231, 146] on p "Reduzierung von Fehlerquoten 📉" at bounding box center [280, 150] width 142 height 9
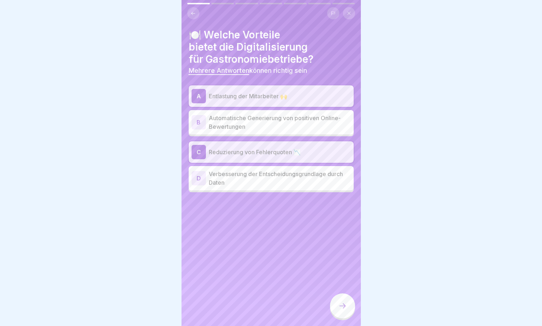
click at [219, 177] on p "Verbesserung der Entscheidungsgrundlage durch Daten" at bounding box center [280, 178] width 142 height 17
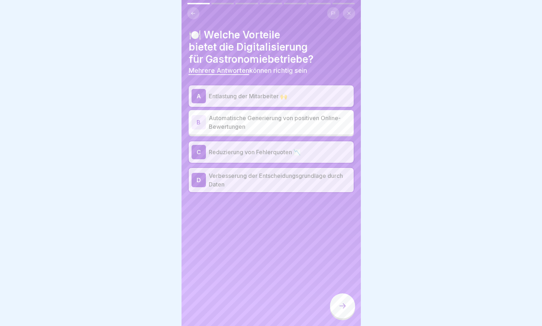
click at [336, 305] on div at bounding box center [342, 306] width 25 height 25
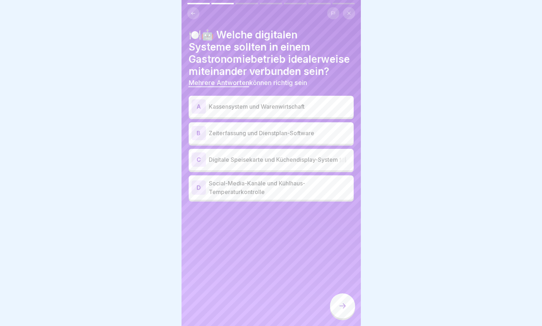
click at [216, 111] on p "Kassensystem und Warenwirtschaft" at bounding box center [280, 106] width 142 height 9
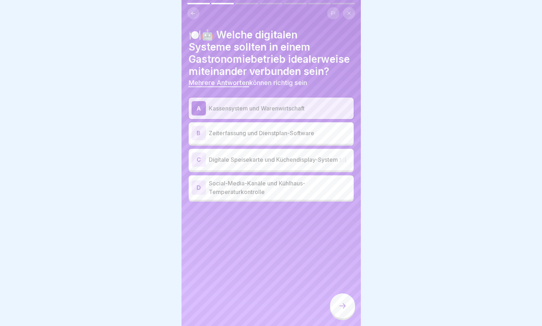
click at [215, 137] on p "Zeiterfassung und Dienstplan-Software" at bounding box center [280, 133] width 142 height 9
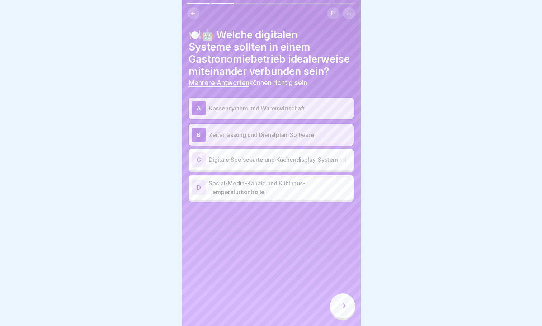
click at [346, 306] on icon at bounding box center [342, 306] width 9 height 9
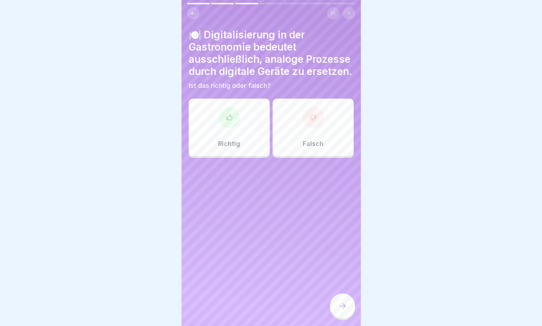
click at [318, 141] on div "Falsch" at bounding box center [313, 127] width 81 height 57
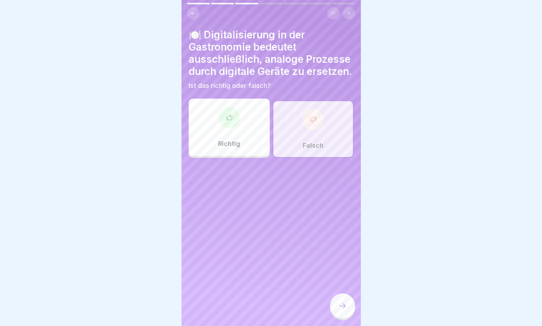
click at [346, 309] on icon at bounding box center [342, 306] width 9 height 9
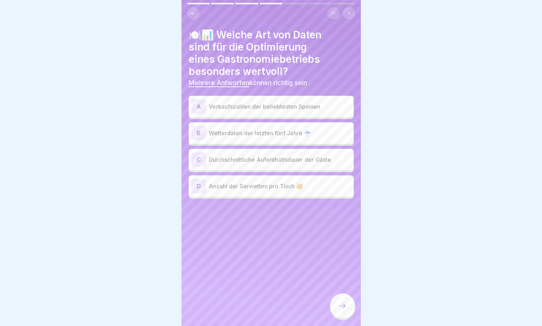
click at [217, 102] on p "Verkaufszahlen der beliebtesten Speisen" at bounding box center [280, 106] width 142 height 9
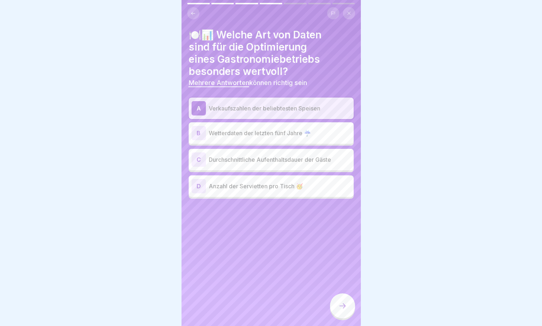
click at [225, 155] on p "Durchschnittliche Aufenthaltsdauer der Gäste" at bounding box center [280, 159] width 142 height 9
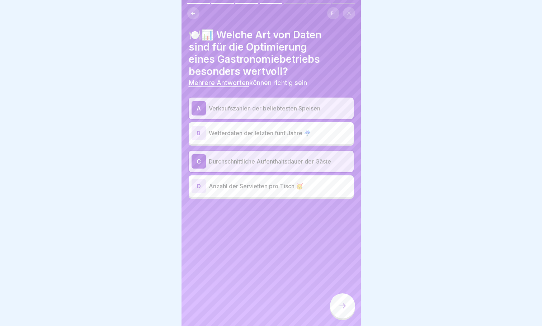
click at [342, 306] on icon at bounding box center [342, 306] width 9 height 9
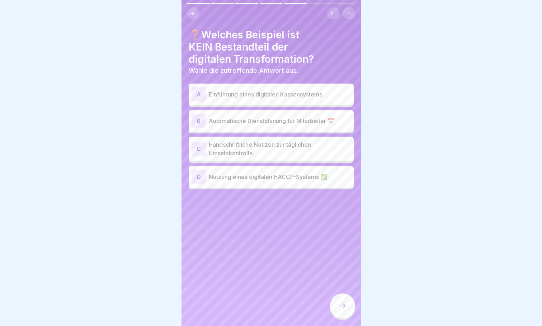
click at [217, 146] on p "Handschriftliche Notizen zur täglichen Umsatzkontrolle" at bounding box center [280, 148] width 142 height 17
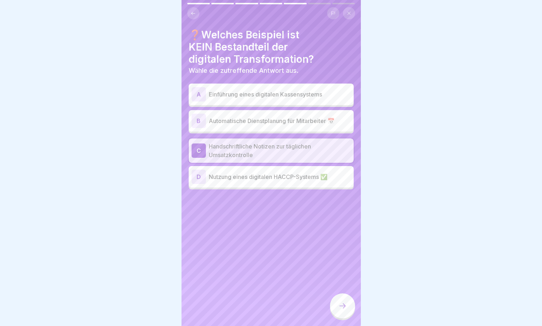
click at [340, 306] on icon at bounding box center [342, 306] width 9 height 9
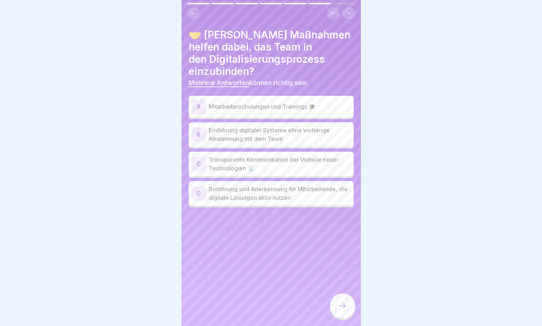
click at [211, 105] on p "Mitarbeiterschulungen und Trainings 🎓" at bounding box center [280, 106] width 142 height 9
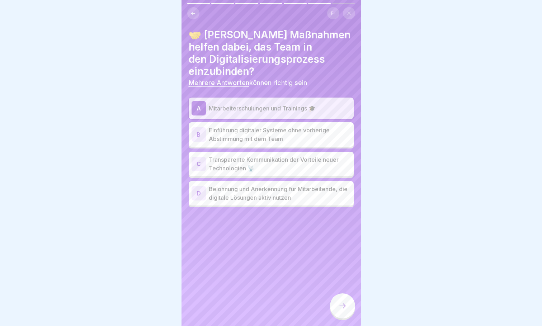
click at [223, 156] on p "Transparente Kommunikation der Vorteile neuer Technologien 📡" at bounding box center [280, 163] width 142 height 17
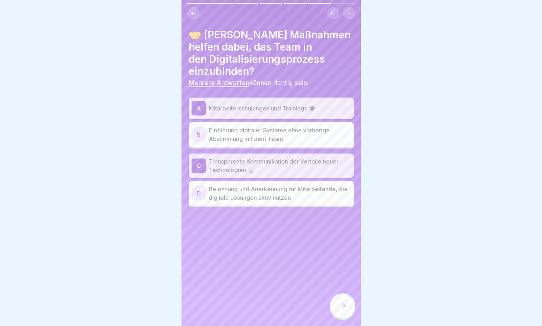
click at [243, 194] on p "Belohnung und Anerkennung für Mitarbeitende, die digitale Lösungen aktiv nutzen" at bounding box center [280, 193] width 142 height 17
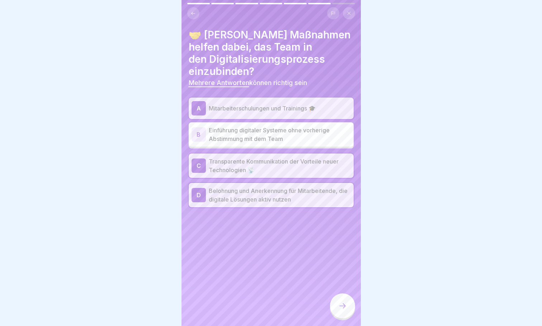
click at [339, 309] on icon at bounding box center [342, 306] width 9 height 9
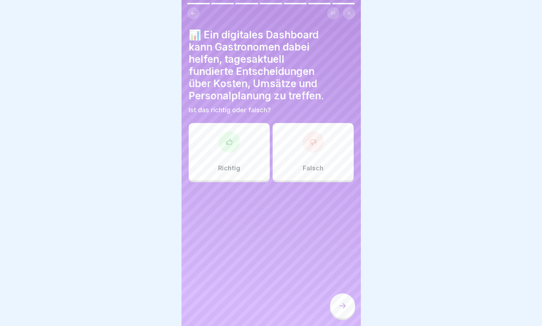
click at [229, 147] on div at bounding box center [230, 142] width 22 height 22
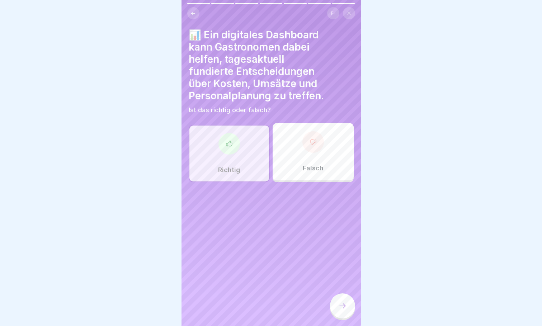
click at [348, 306] on div at bounding box center [342, 306] width 25 height 25
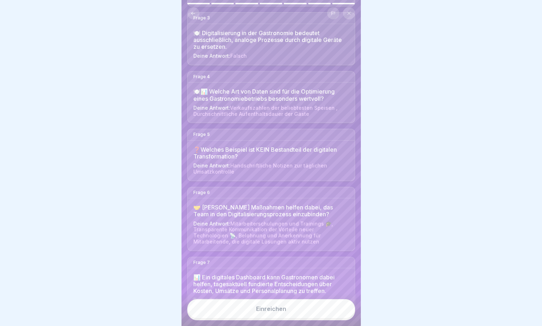
scroll to position [206, 0]
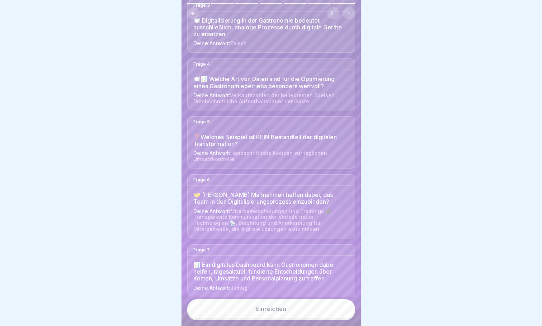
click at [285, 311] on div "Einreichen" at bounding box center [271, 309] width 30 height 6
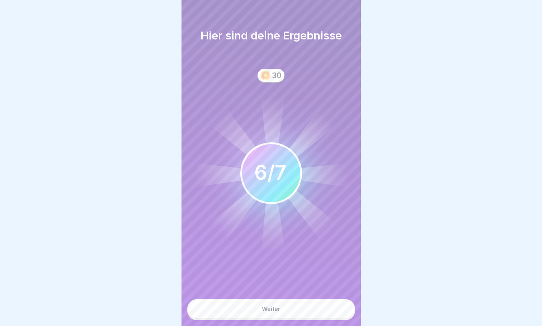
click at [285, 311] on button "Weiter" at bounding box center [271, 308] width 168 height 19
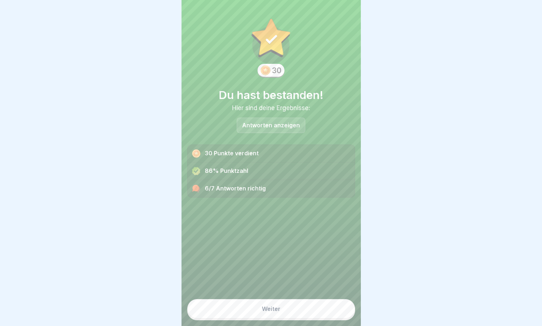
click at [275, 122] on p "Antworten anzeigen" at bounding box center [271, 125] width 58 height 6
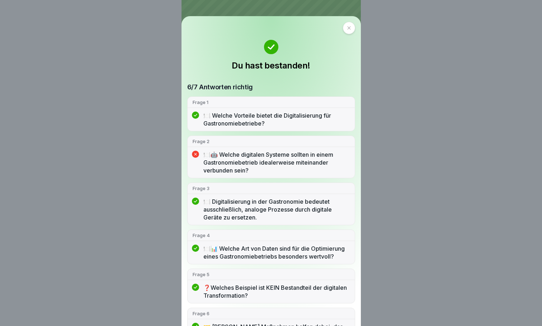
click at [224, 161] on p "🍽️🤖 Welche digitalen Systeme sollten in einem Gastronomiebetrieb idealerweise m…" at bounding box center [276, 163] width 146 height 24
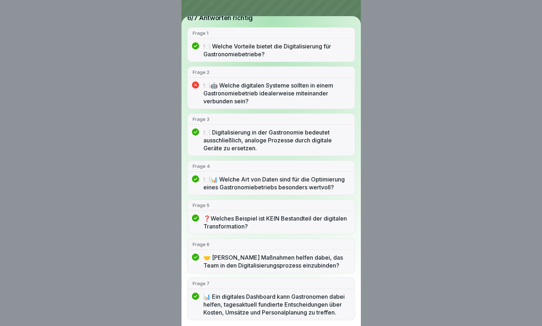
scroll to position [0, 0]
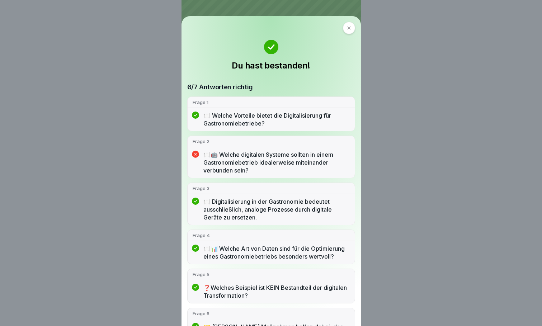
click at [347, 30] on icon at bounding box center [349, 28] width 4 height 4
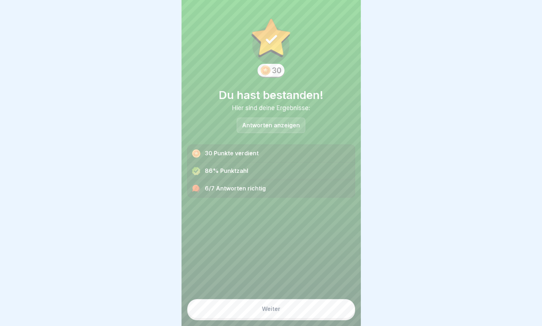
click at [278, 306] on button "Weiter" at bounding box center [271, 308] width 168 height 19
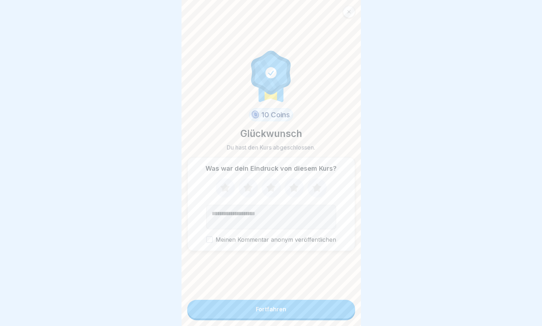
click at [273, 311] on div "Fortfahren" at bounding box center [271, 309] width 31 height 6
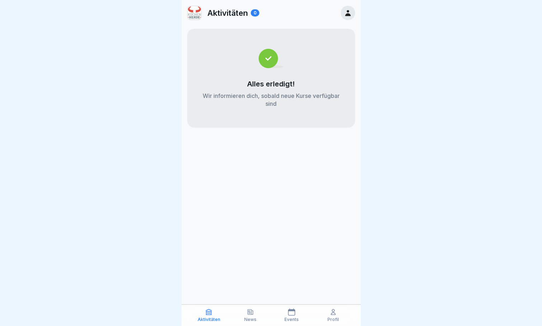
click at [229, 17] on p "Aktivitäten" at bounding box center [227, 12] width 41 height 9
click at [248, 15] on icon at bounding box center [347, 13] width 5 height 6
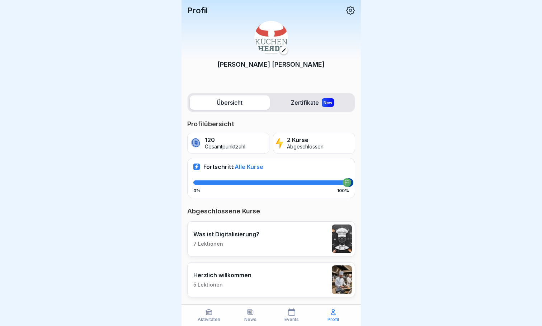
scroll to position [5, 0]
click at [242, 231] on p "Was ist Digitalisierung?" at bounding box center [226, 234] width 66 height 7
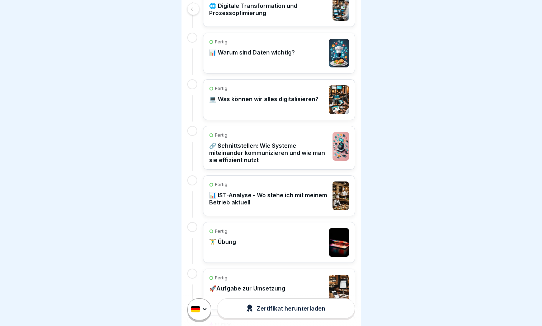
scroll to position [215, 0]
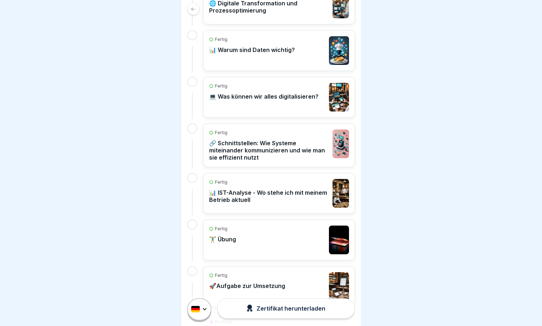
click at [248, 235] on div "Fertig 🏋️‍♂️ Übung" at bounding box center [279, 240] width 140 height 29
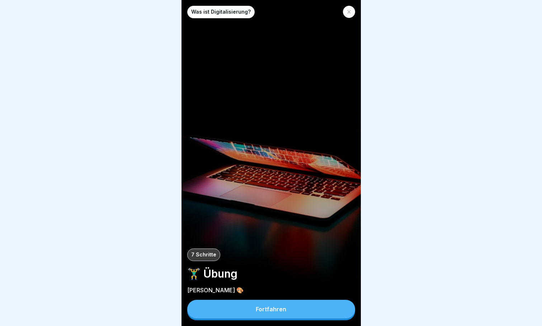
scroll to position [5, 0]
click at [248, 308] on div "Fortfahren" at bounding box center [271, 309] width 31 height 6
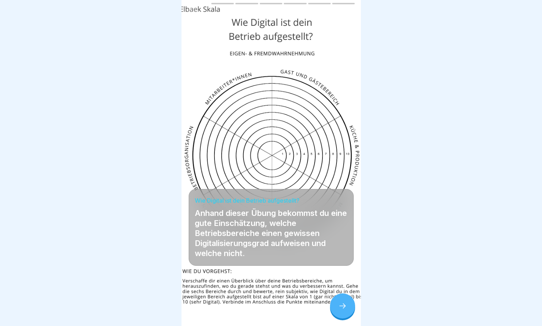
click at [248, 308] on icon at bounding box center [342, 306] width 9 height 9
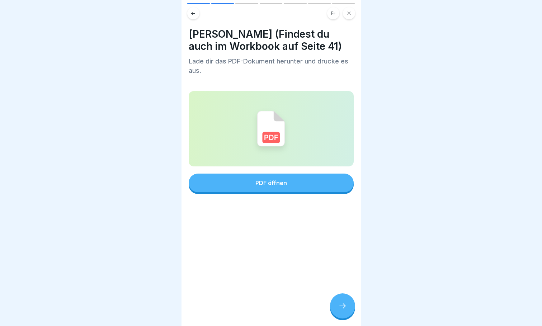
click at [248, 180] on div "PDF öffnen" at bounding box center [271, 183] width 32 height 6
click at [248, 307] on div at bounding box center [342, 306] width 25 height 25
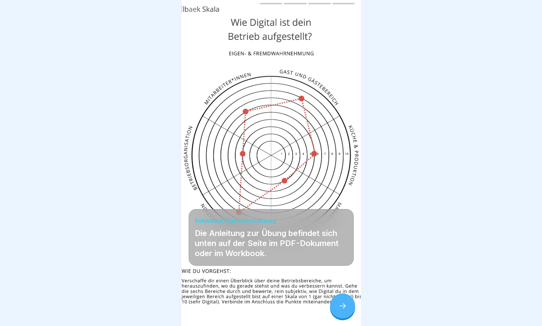
click at [248, 304] on div at bounding box center [342, 306] width 25 height 25
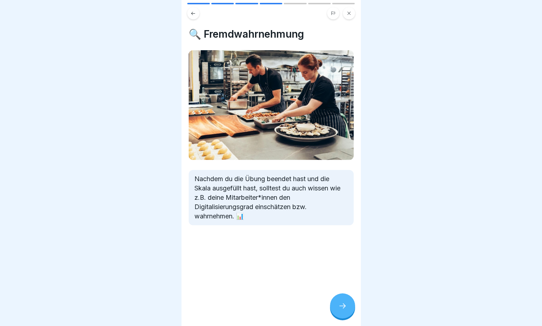
click at [248, 304] on div at bounding box center [342, 306] width 25 height 25
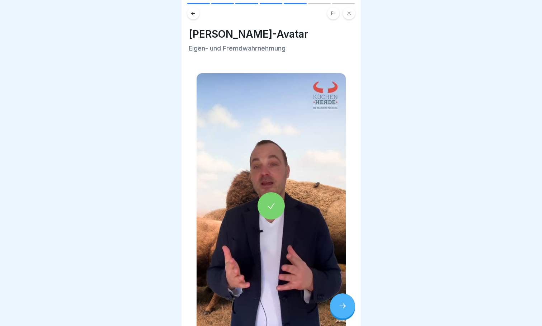
click at [248, 304] on div at bounding box center [342, 306] width 25 height 25
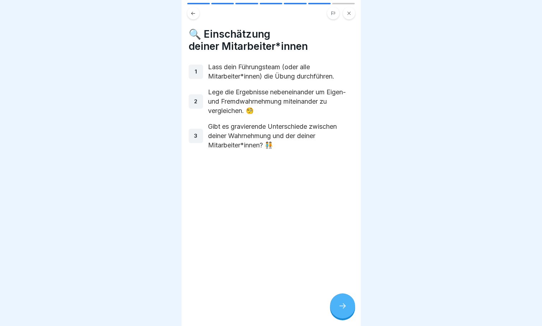
click at [248, 310] on div at bounding box center [342, 306] width 25 height 25
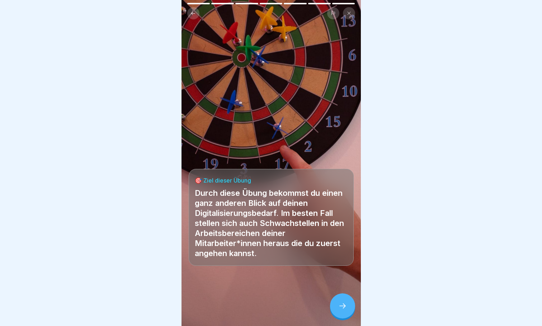
click at [248, 311] on div at bounding box center [342, 306] width 25 height 25
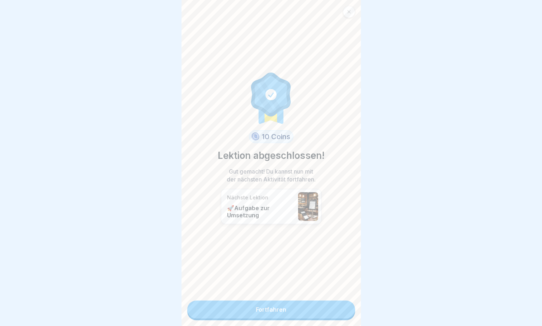
click at [248, 303] on link "Fortfahren" at bounding box center [271, 310] width 168 height 18
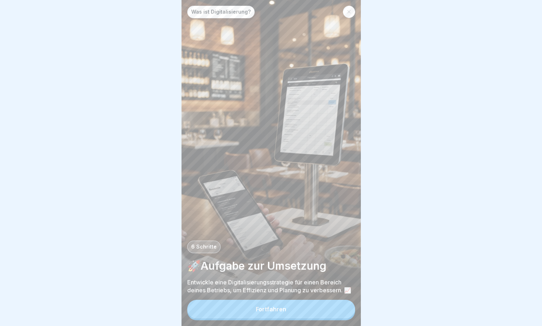
click at [248, 319] on button "Fortfahren" at bounding box center [271, 309] width 168 height 19
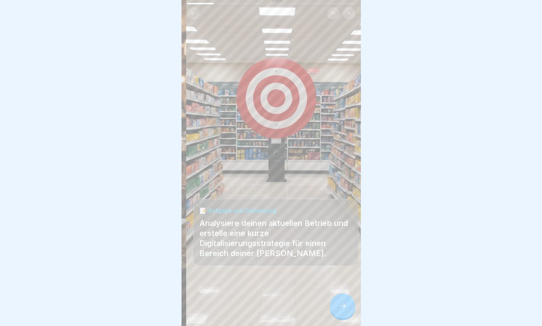
click at [208, 232] on p "Analysiere deinen aktuellen Betrieb und erstelle eine kurze Digitalisierungsstr…" at bounding box center [276, 238] width 153 height 40
